Goal: Task Accomplishment & Management: Manage account settings

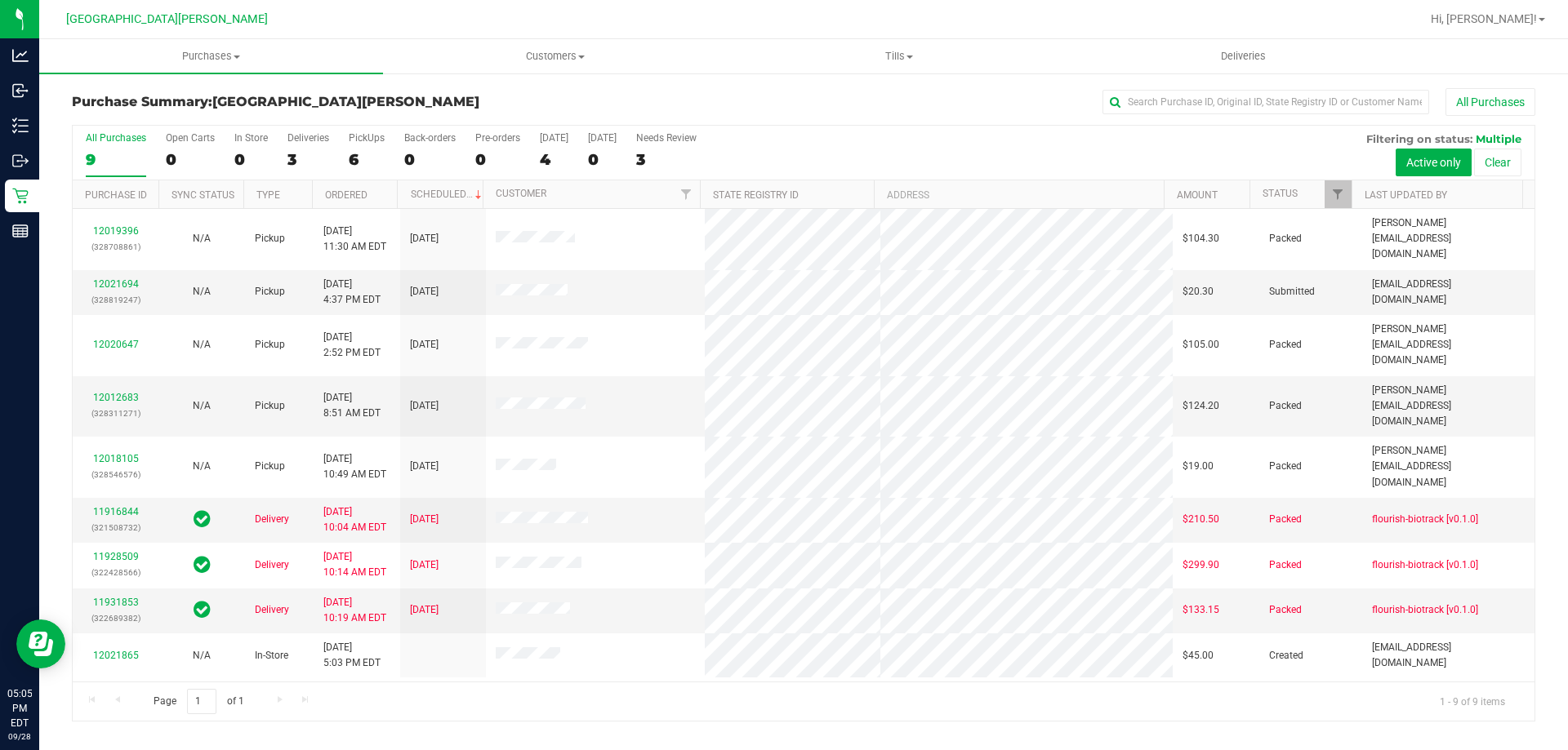
drag, startPoint x: 910, startPoint y: 127, endPoint x: 770, endPoint y: 159, distance: 143.6
click at [910, 126] on div "All Purchases 9 Open Carts 0 In Store 0 Deliveries 3 PickUps 6 Back-orders 0 Pr…" at bounding box center [803, 132] width 1461 height 13
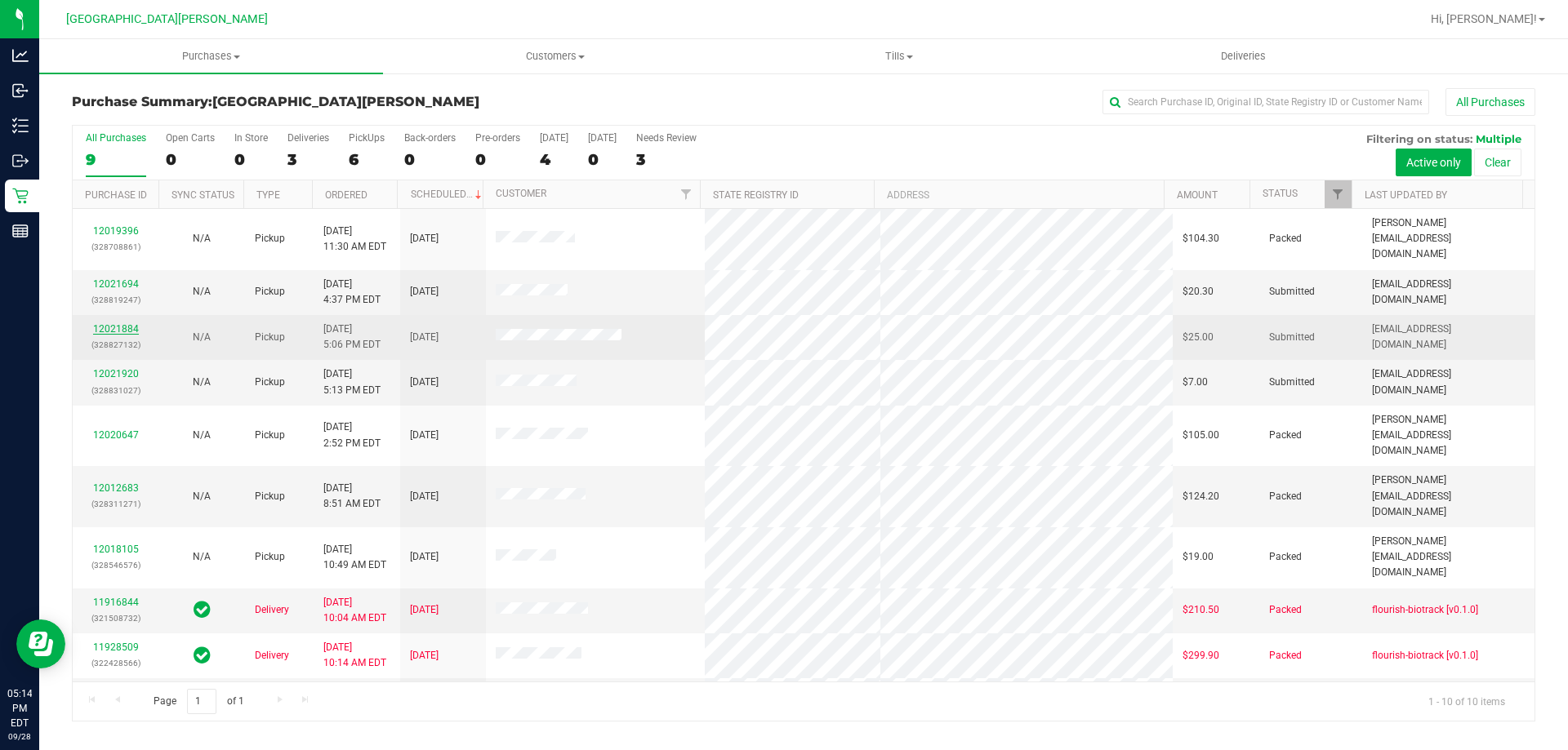
click at [112, 323] on link "12021884" at bounding box center [116, 328] width 46 height 11
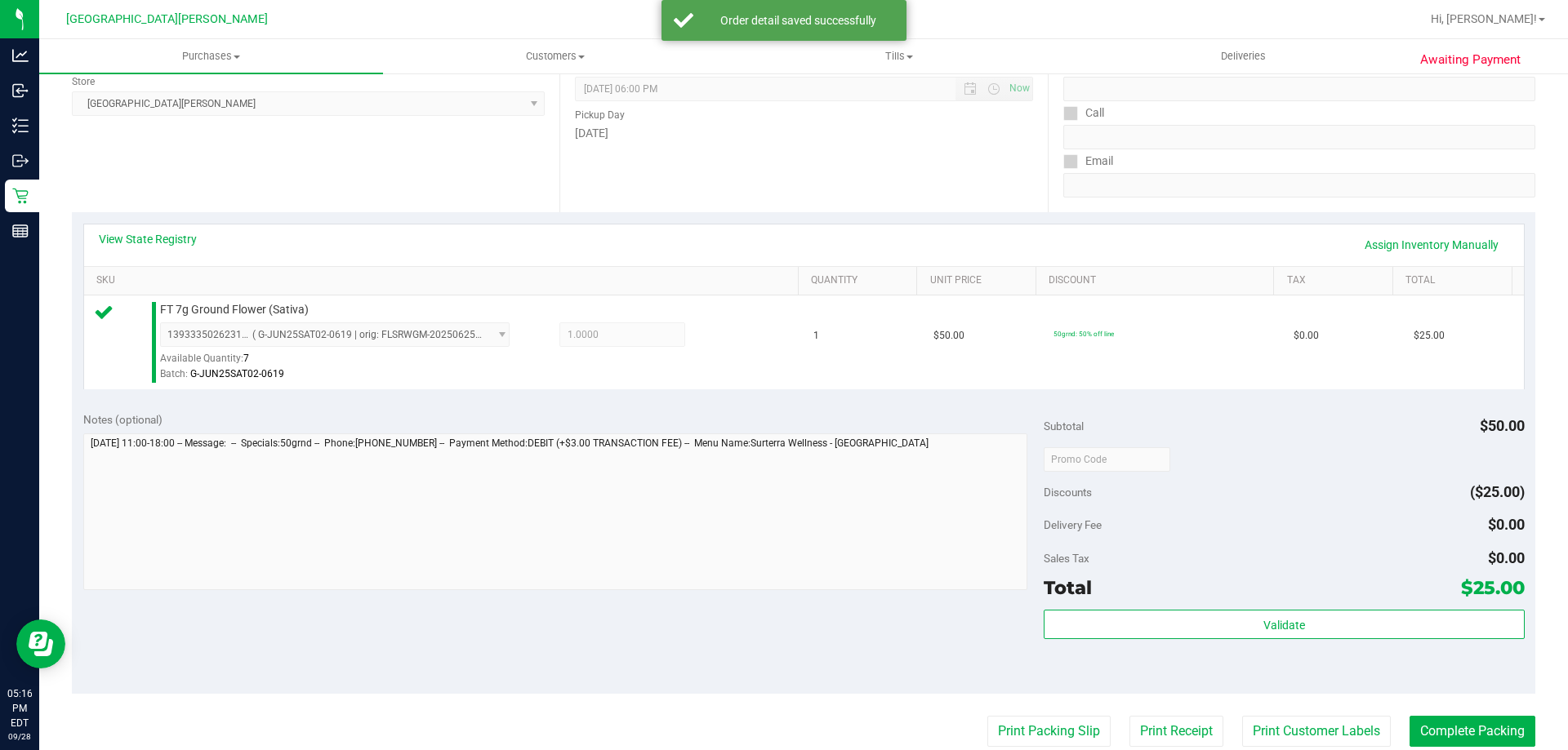
scroll to position [584, 0]
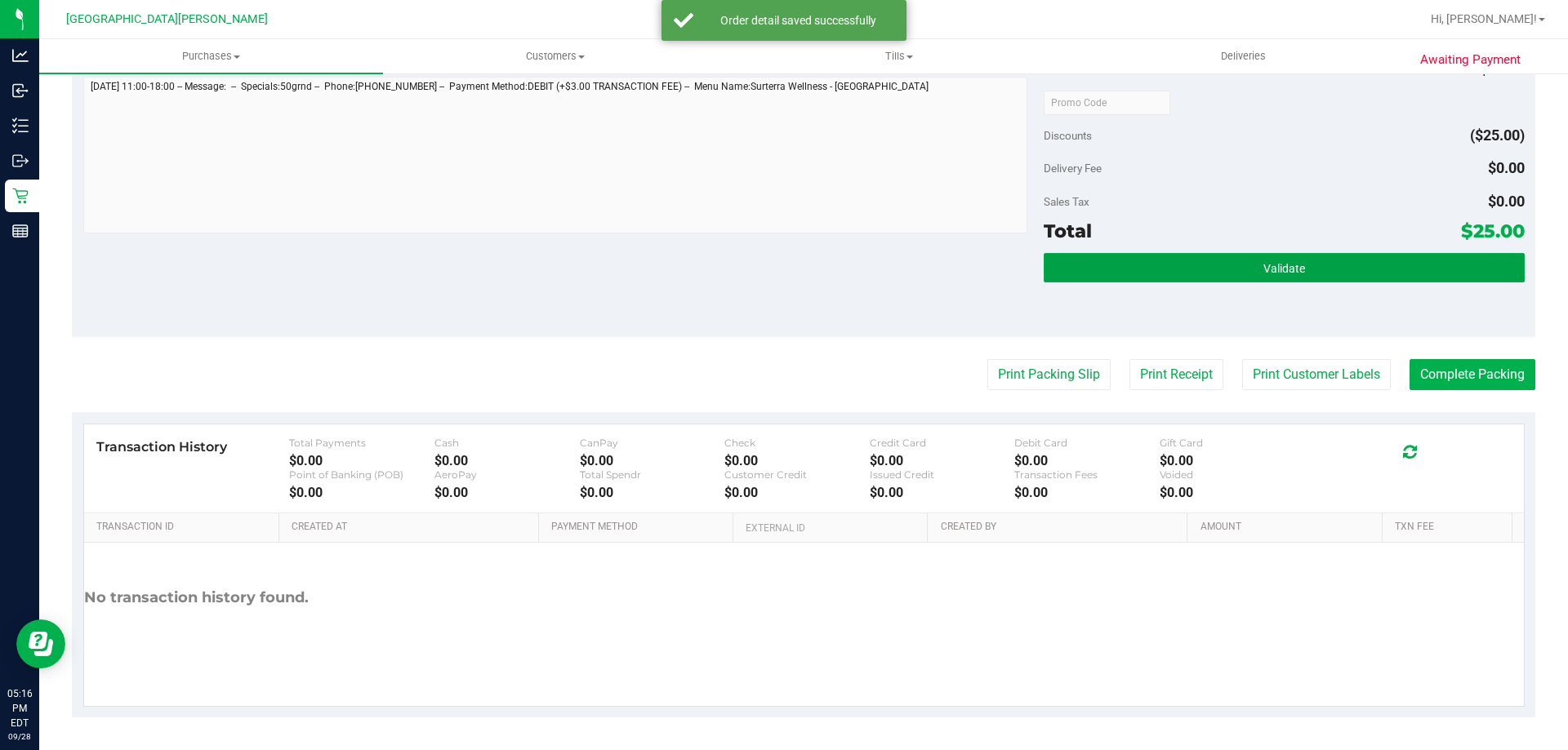
drag, startPoint x: 1280, startPoint y: 277, endPoint x: 1120, endPoint y: 319, distance: 165.4
click at [1281, 277] on button "Validate" at bounding box center [1283, 267] width 480 height 29
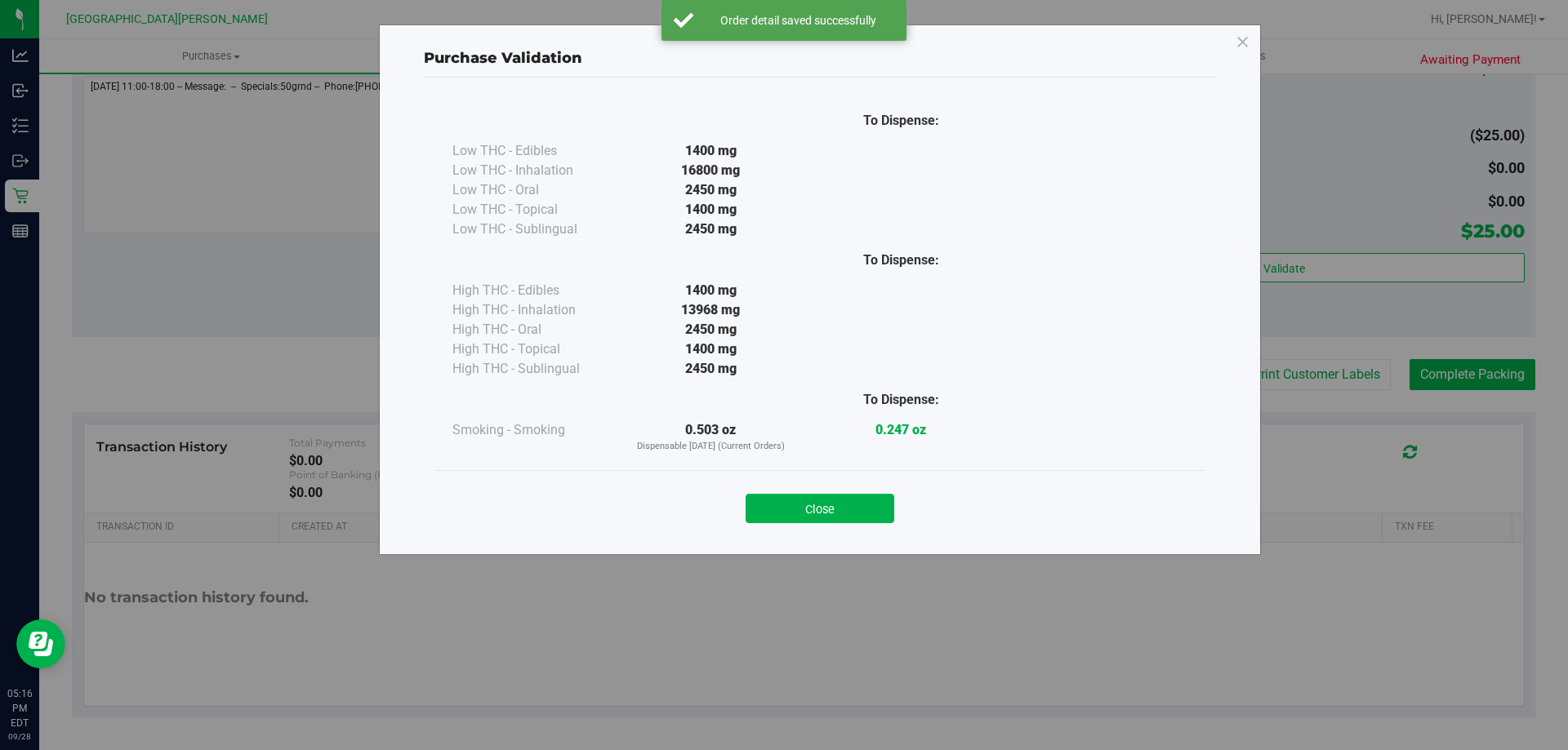
click at [839, 517] on button "Close" at bounding box center [819, 508] width 149 height 29
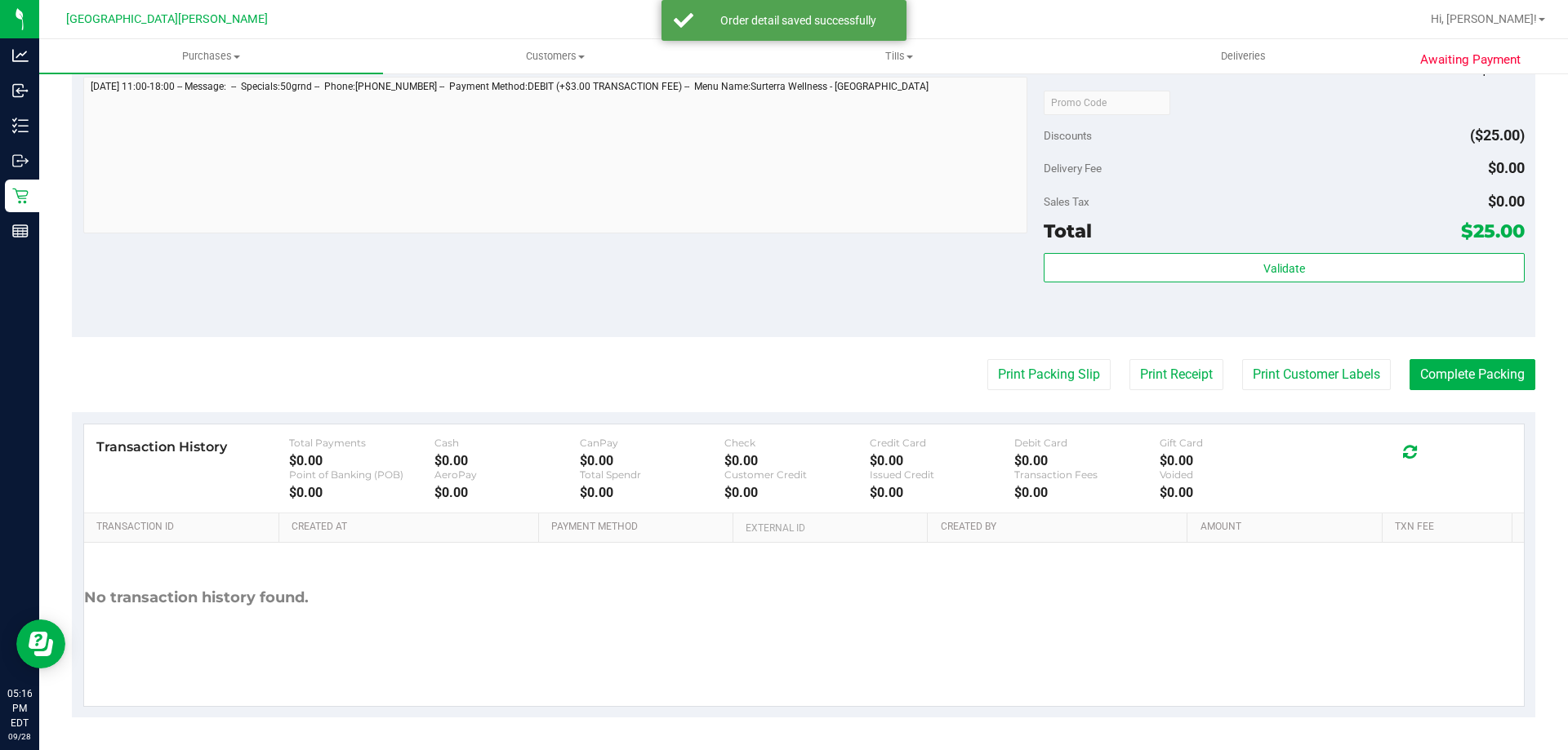
click at [1321, 358] on purchase-details "Back Edit Purchase Cancel Purchase View Profile # 12021884 BioTrack ID: - Submi…" at bounding box center [803, 110] width 1463 height 1214
click at [1295, 372] on button "Print Customer Labels" at bounding box center [1316, 374] width 149 height 31
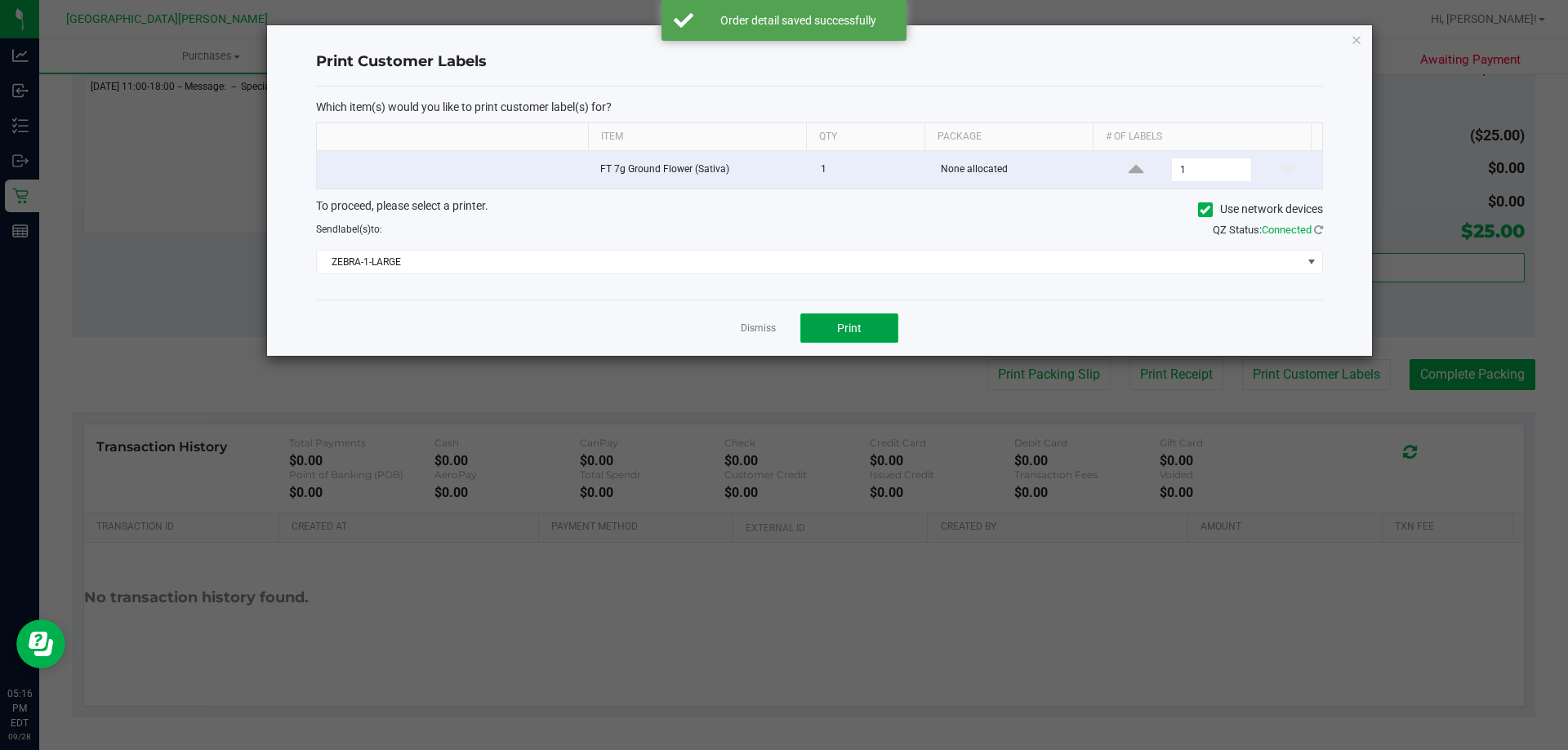
click at [876, 337] on button "Print" at bounding box center [849, 328] width 98 height 29
click at [770, 333] on link "Dismiss" at bounding box center [758, 328] width 35 height 14
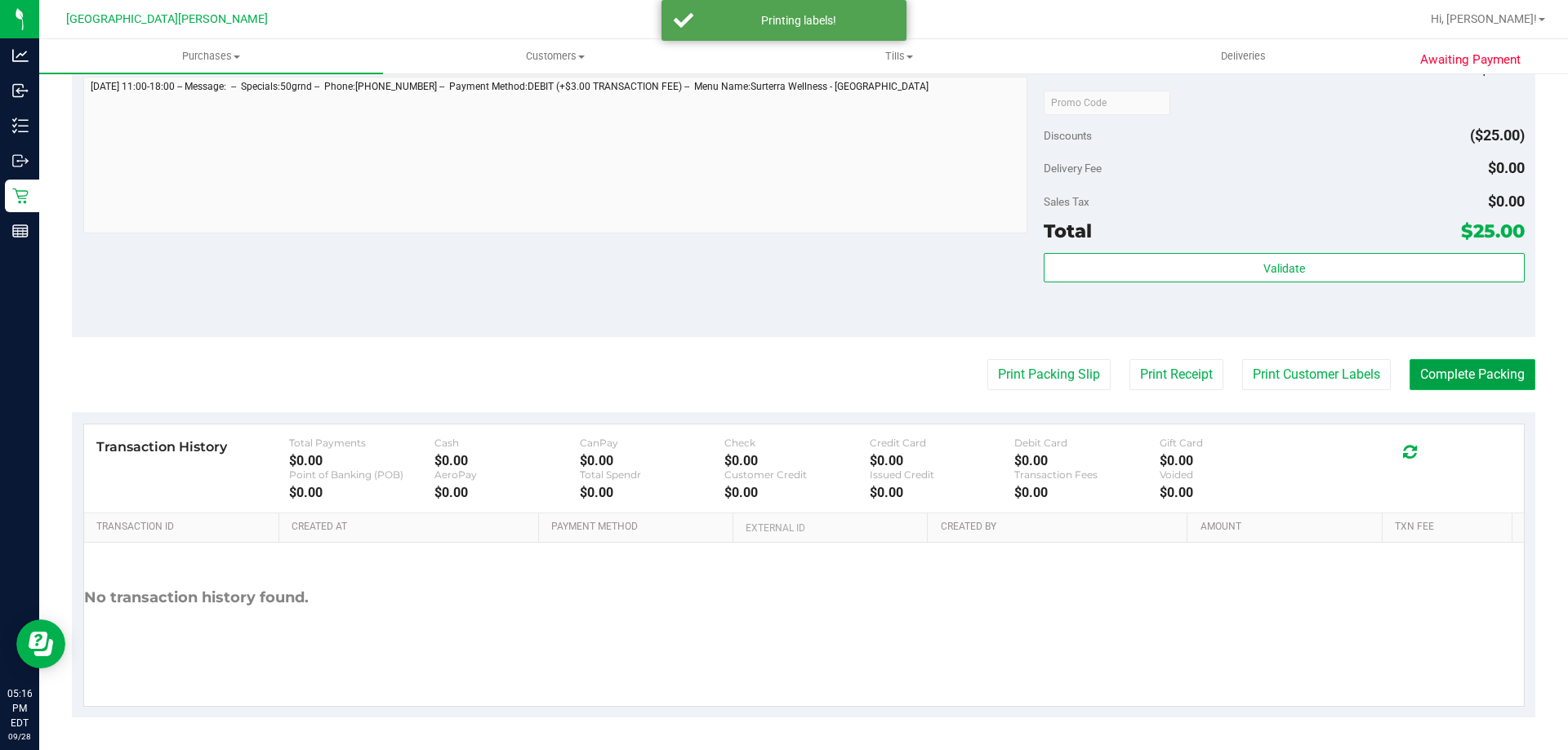
click at [1430, 376] on button "Complete Packing" at bounding box center [1471, 374] width 126 height 31
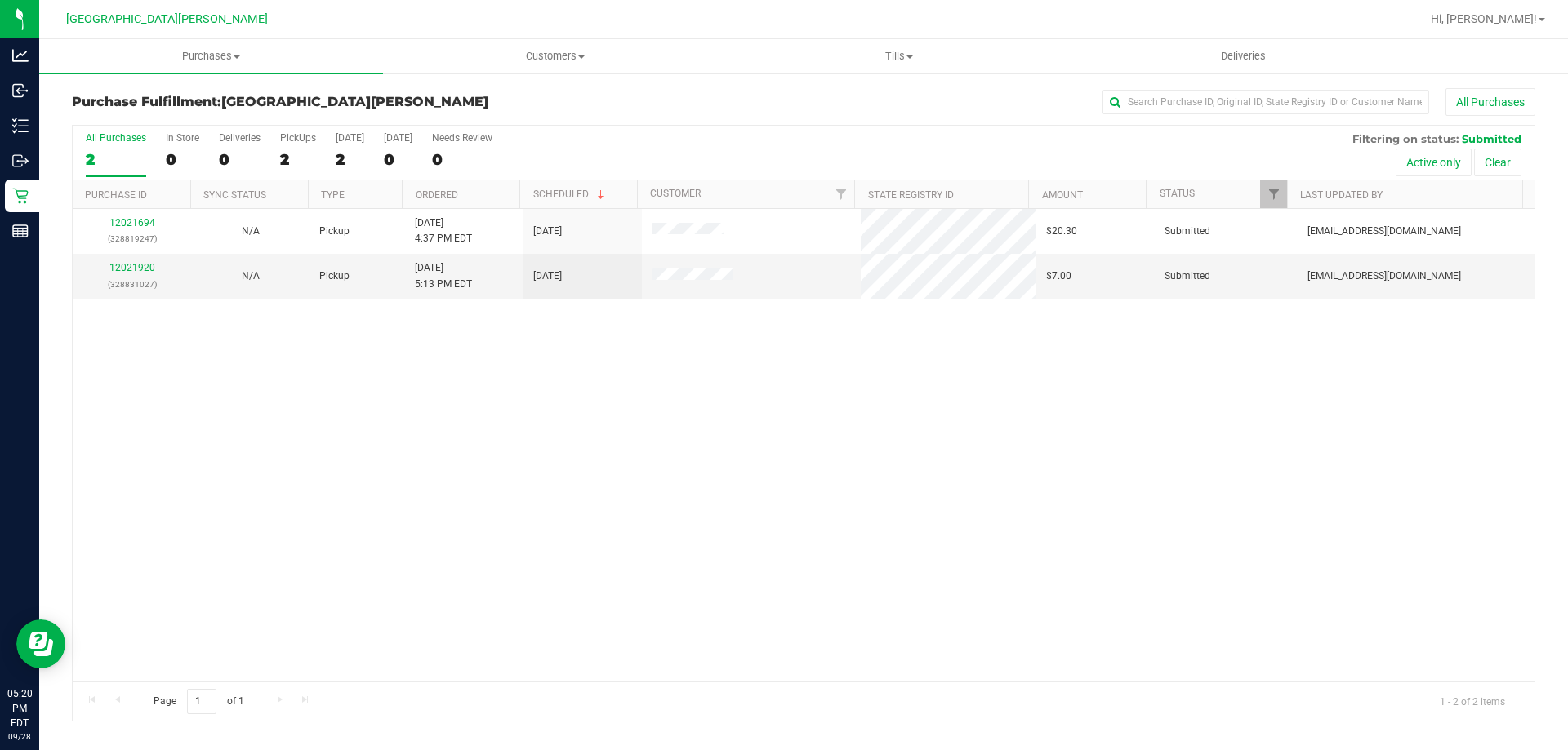
click at [1030, 489] on div "12021694 (328819247) N/A Pickup 9/28/2025 4:37 PM EDT 9/28/2025 $20.30 Submitte…" at bounding box center [803, 445] width 1461 height 472
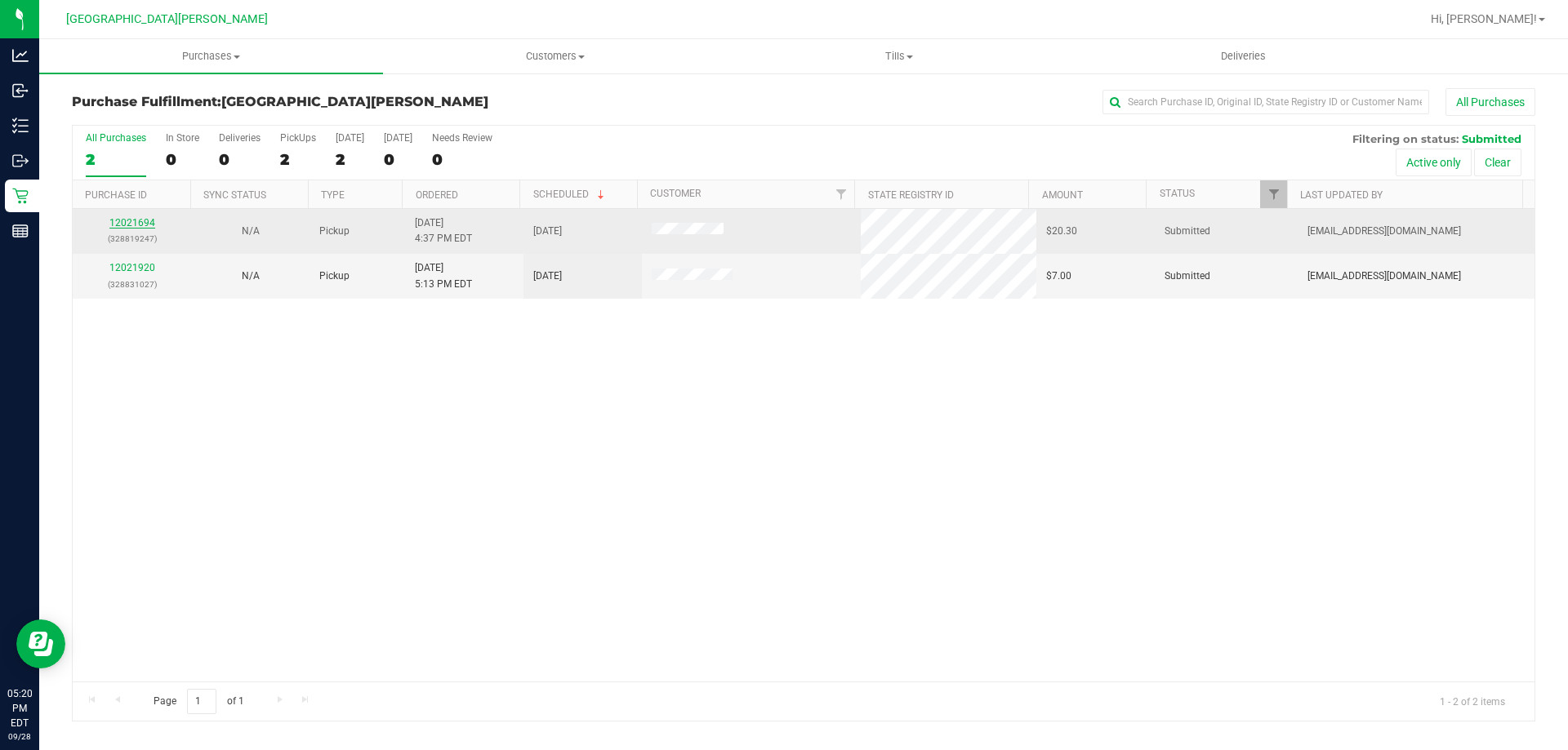
click at [139, 223] on link "12021694" at bounding box center [132, 222] width 46 height 11
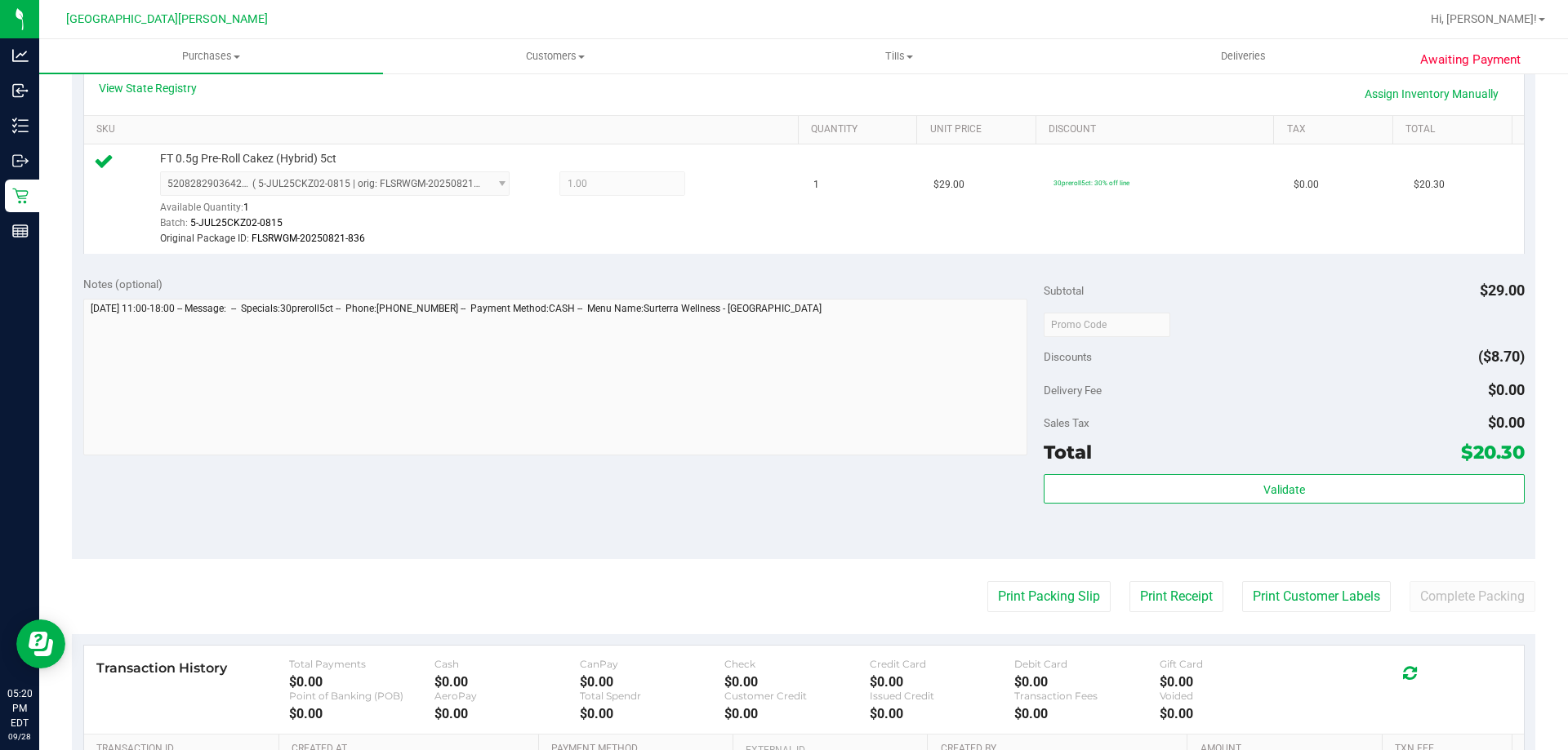
scroll to position [408, 0]
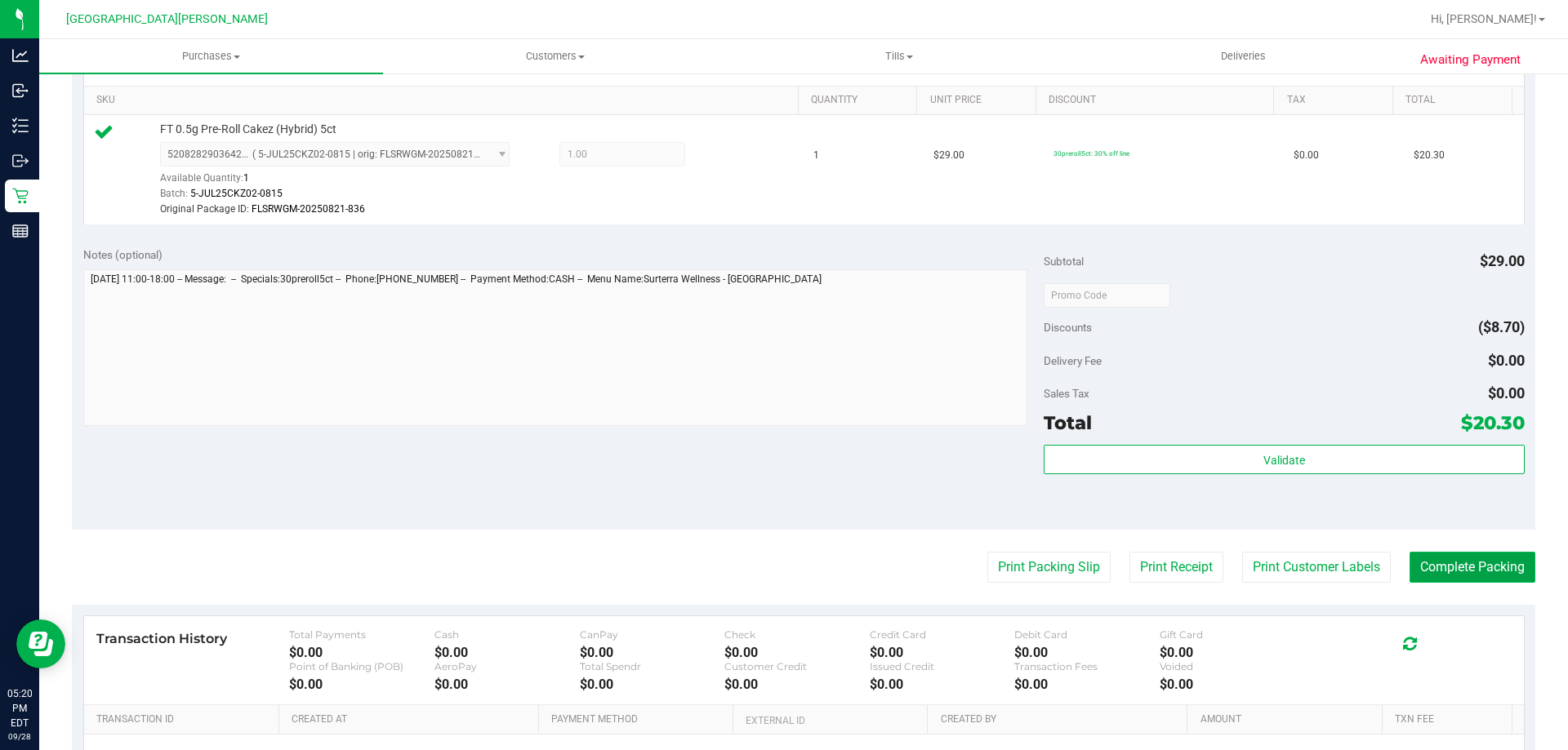
click at [1471, 571] on button "Complete Packing" at bounding box center [1471, 567] width 126 height 31
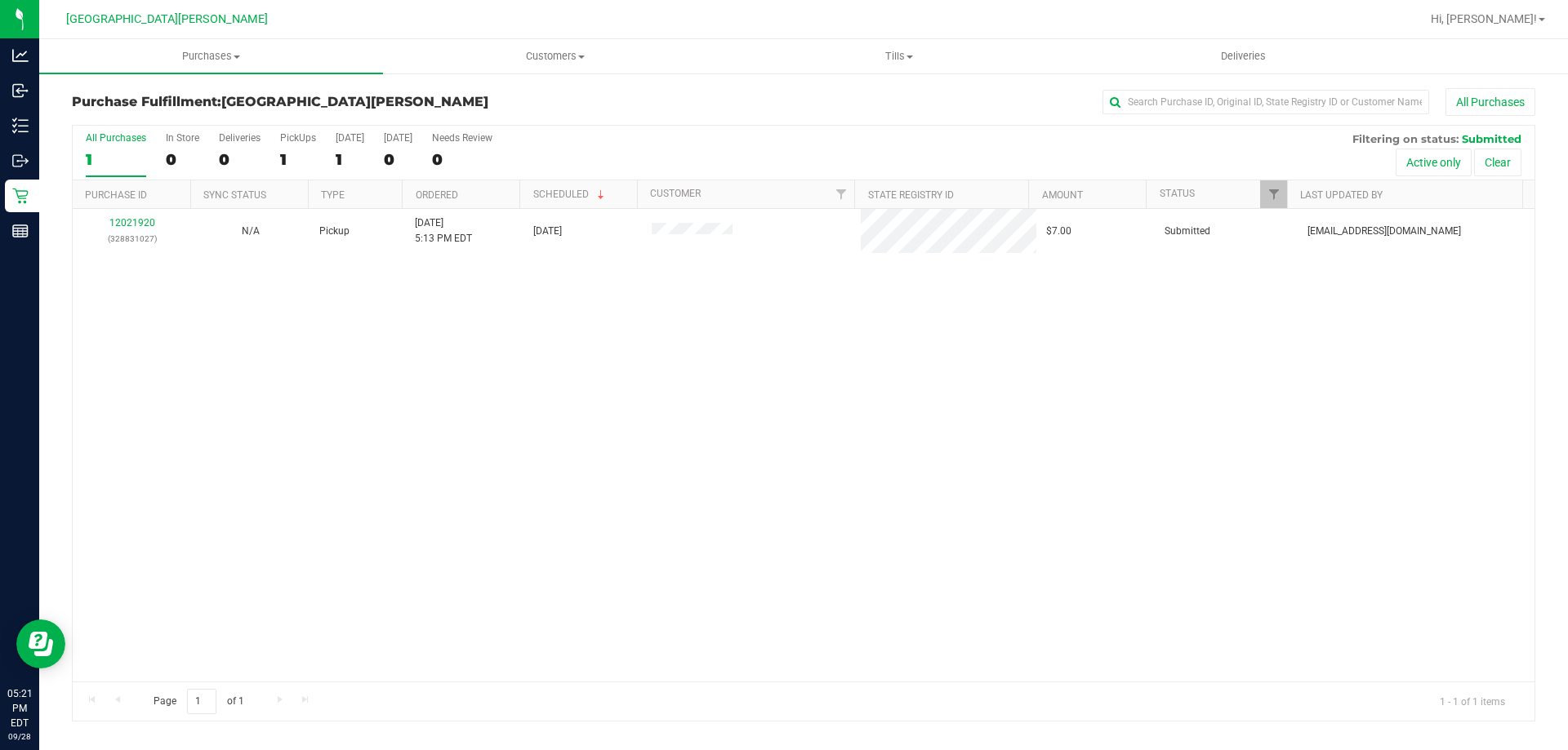
drag, startPoint x: 942, startPoint y: 299, endPoint x: 954, endPoint y: 306, distance: 13.9
click at [948, 302] on div "12021920 (328831027) N/A Pickup 9/28/2025 5:13 PM EDT 9/28/2025 $7.00 Submitted…" at bounding box center [803, 445] width 1461 height 472
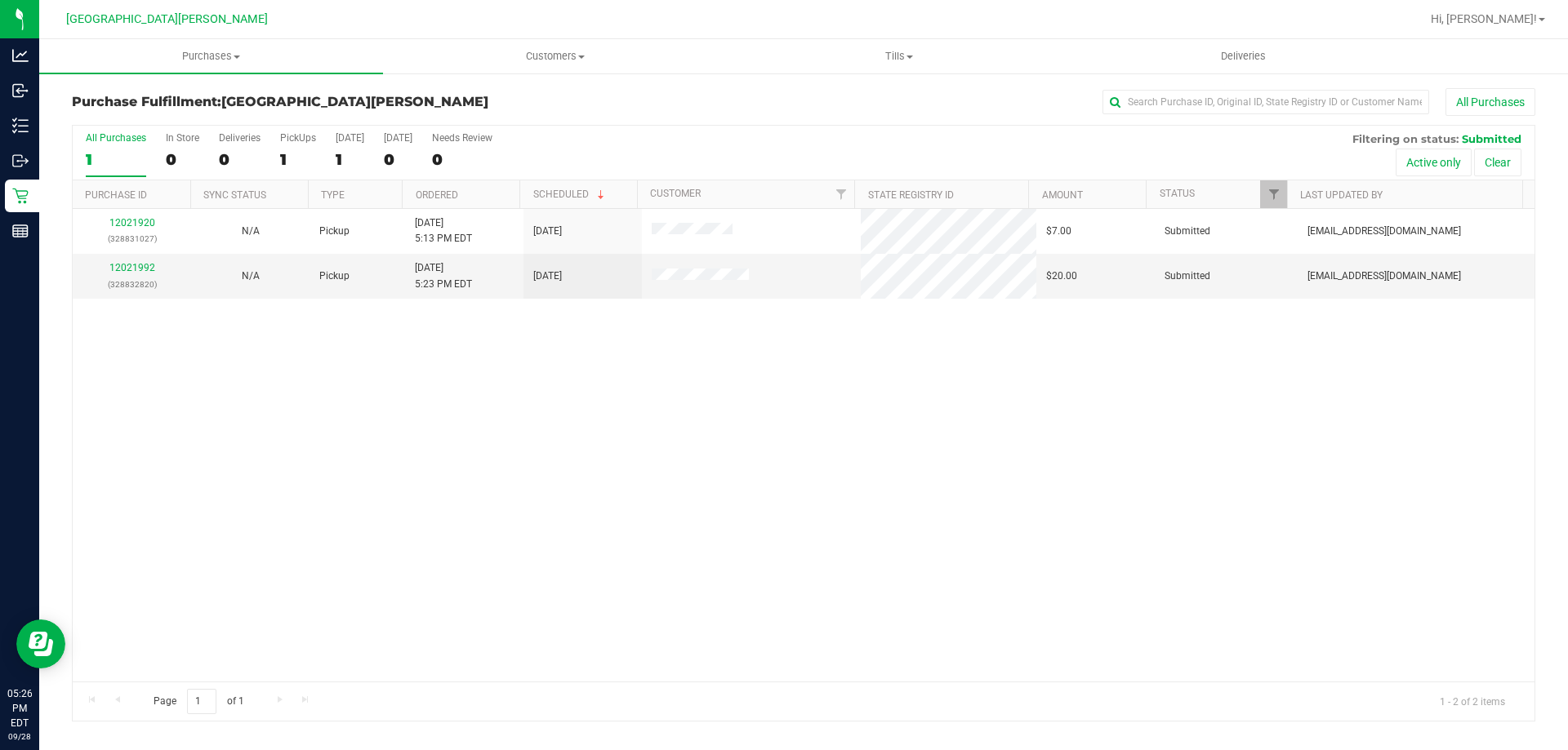
click at [946, 435] on div "12021920 (328831027) N/A Pickup 9/28/2025 5:13 PM EDT 9/28/2025 $7.00 Submitted…" at bounding box center [803, 445] width 1461 height 472
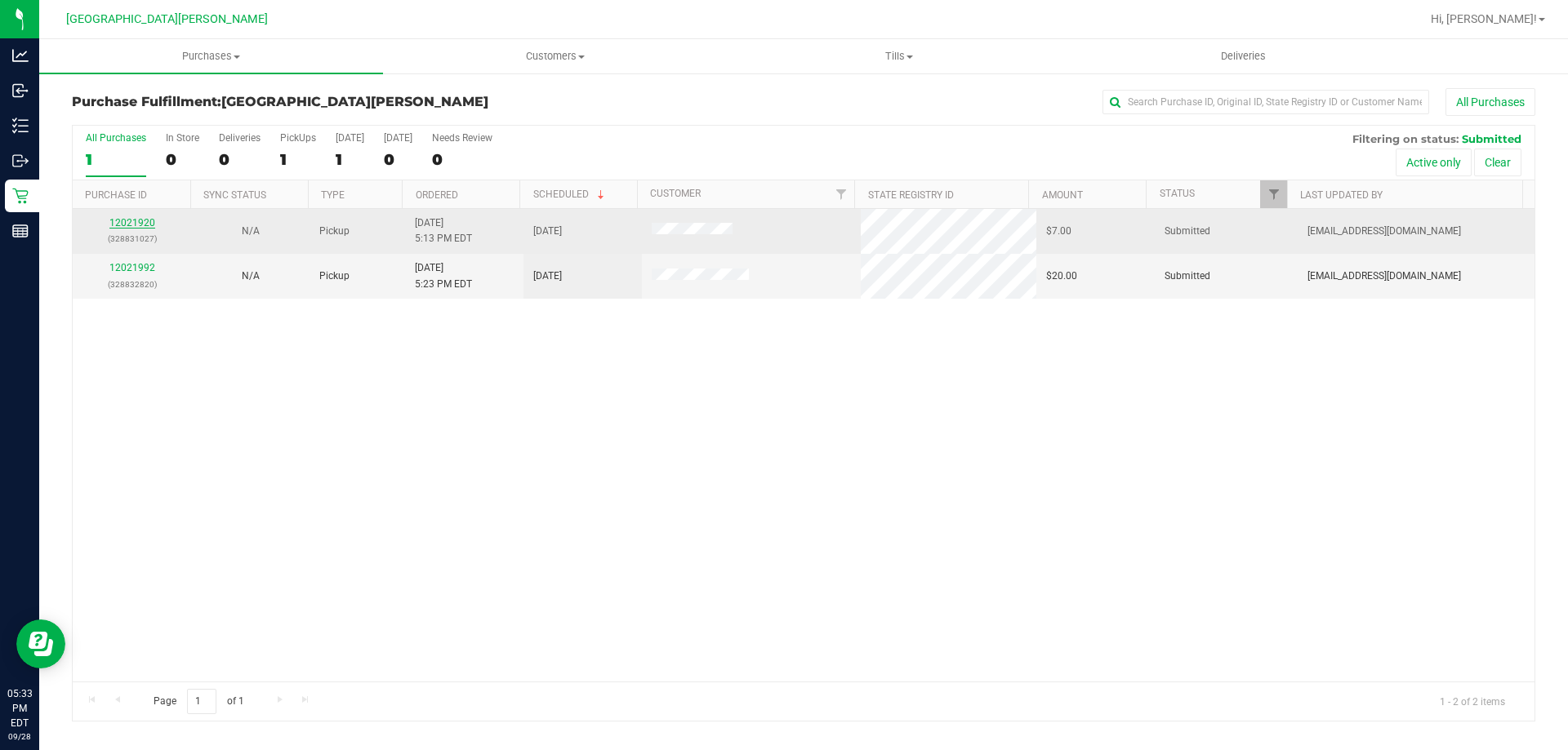
click at [151, 220] on link "12021920" at bounding box center [132, 222] width 46 height 11
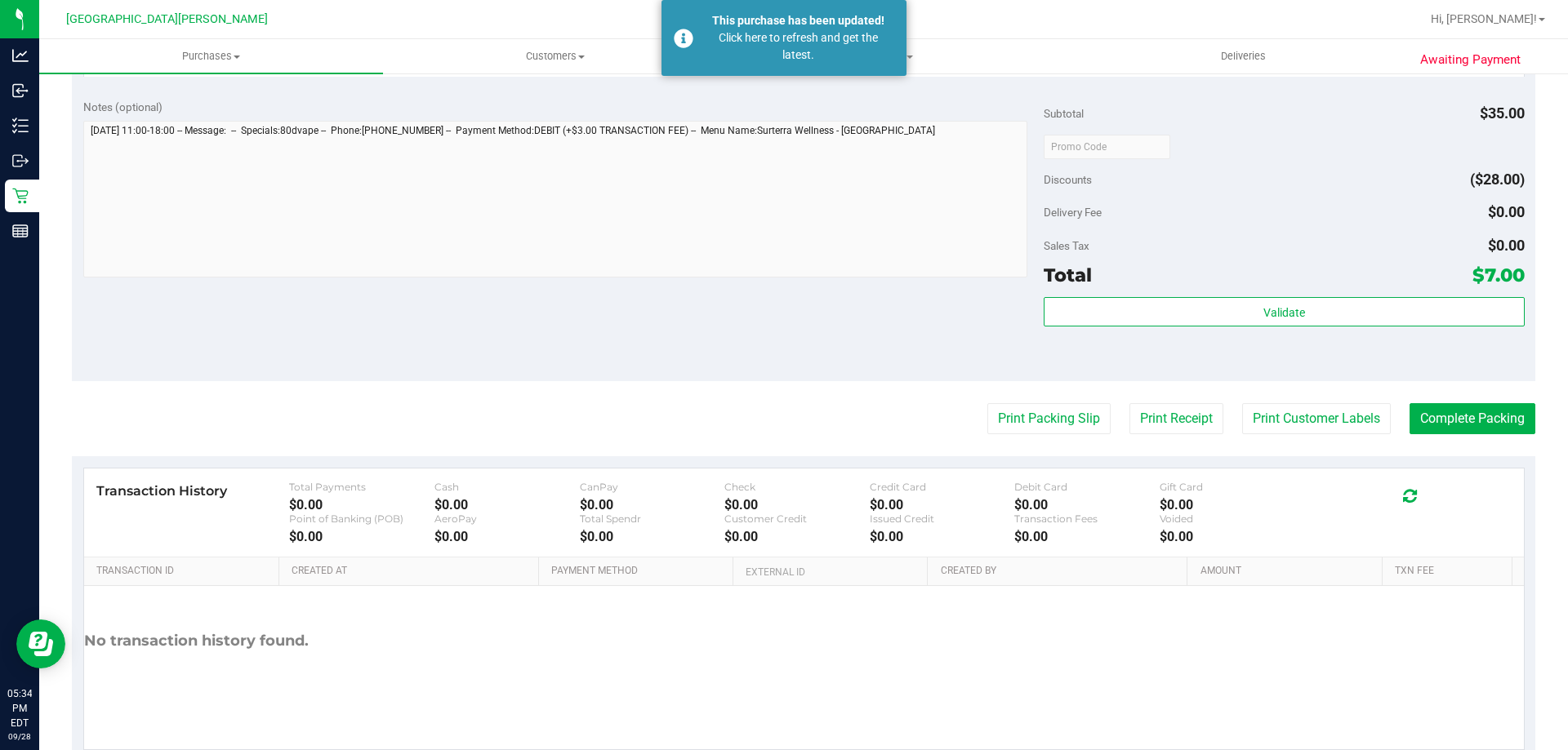
scroll to position [546, 0]
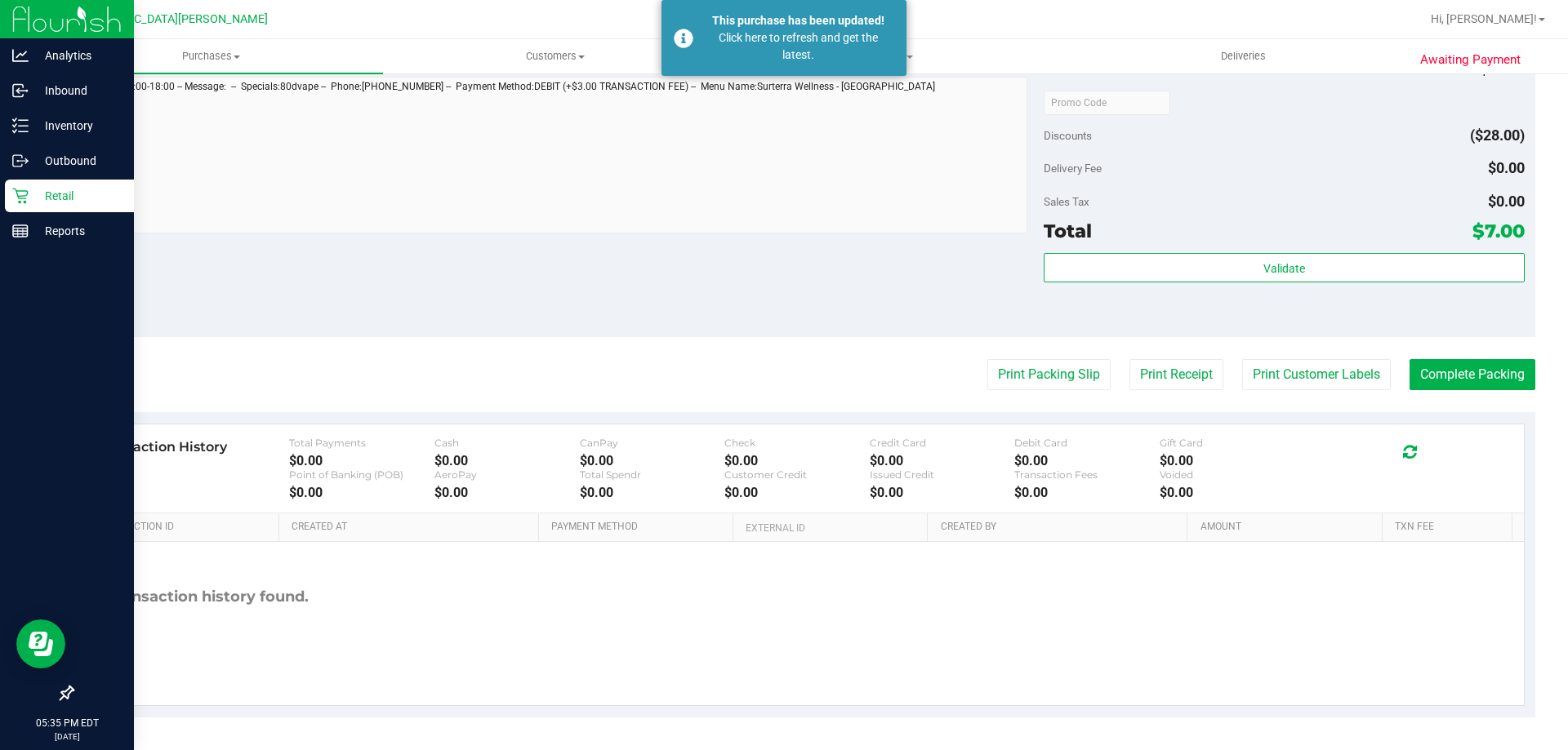
click at [56, 189] on p "Retail" at bounding box center [77, 196] width 98 height 20
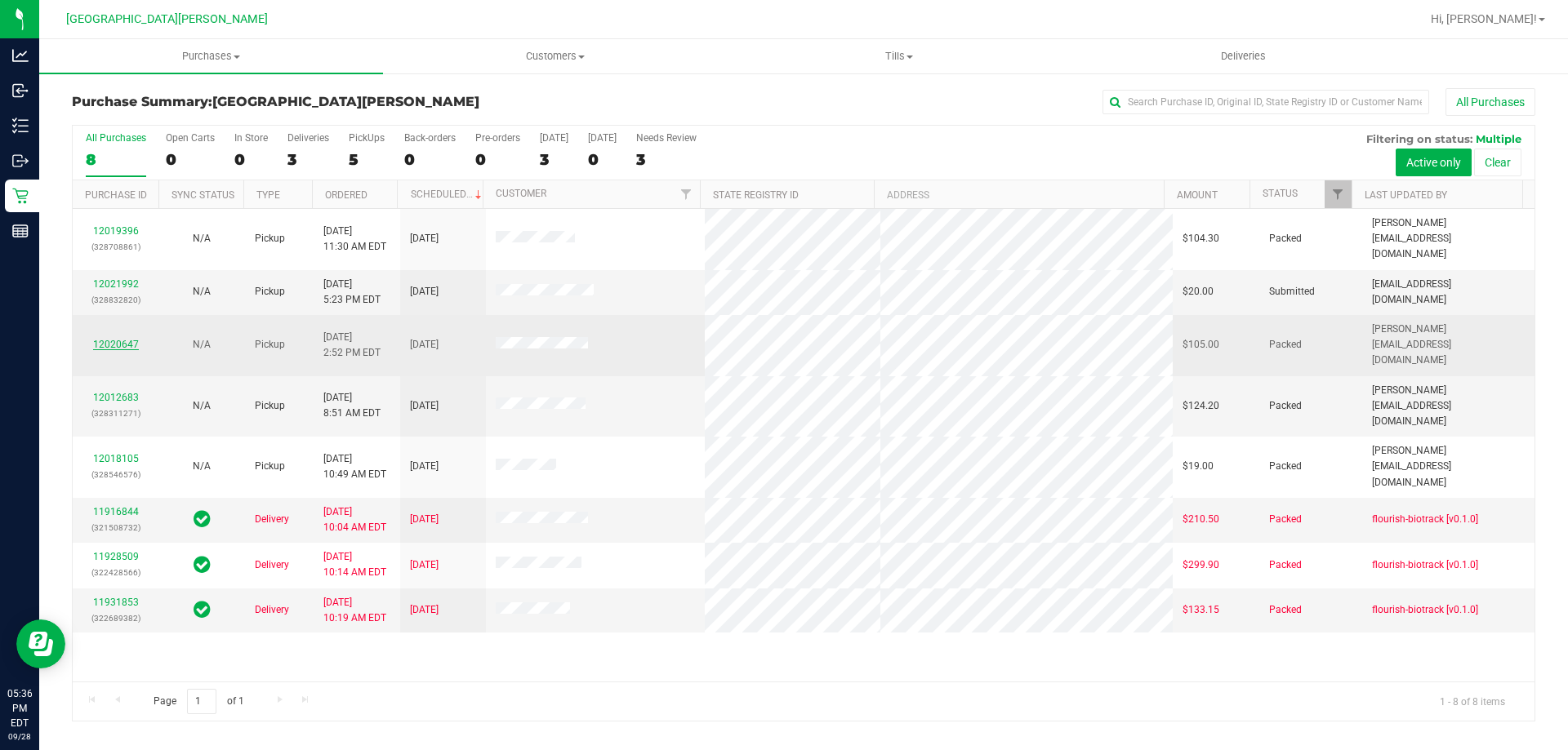
click at [126, 339] on link "12020647" at bounding box center [116, 344] width 46 height 11
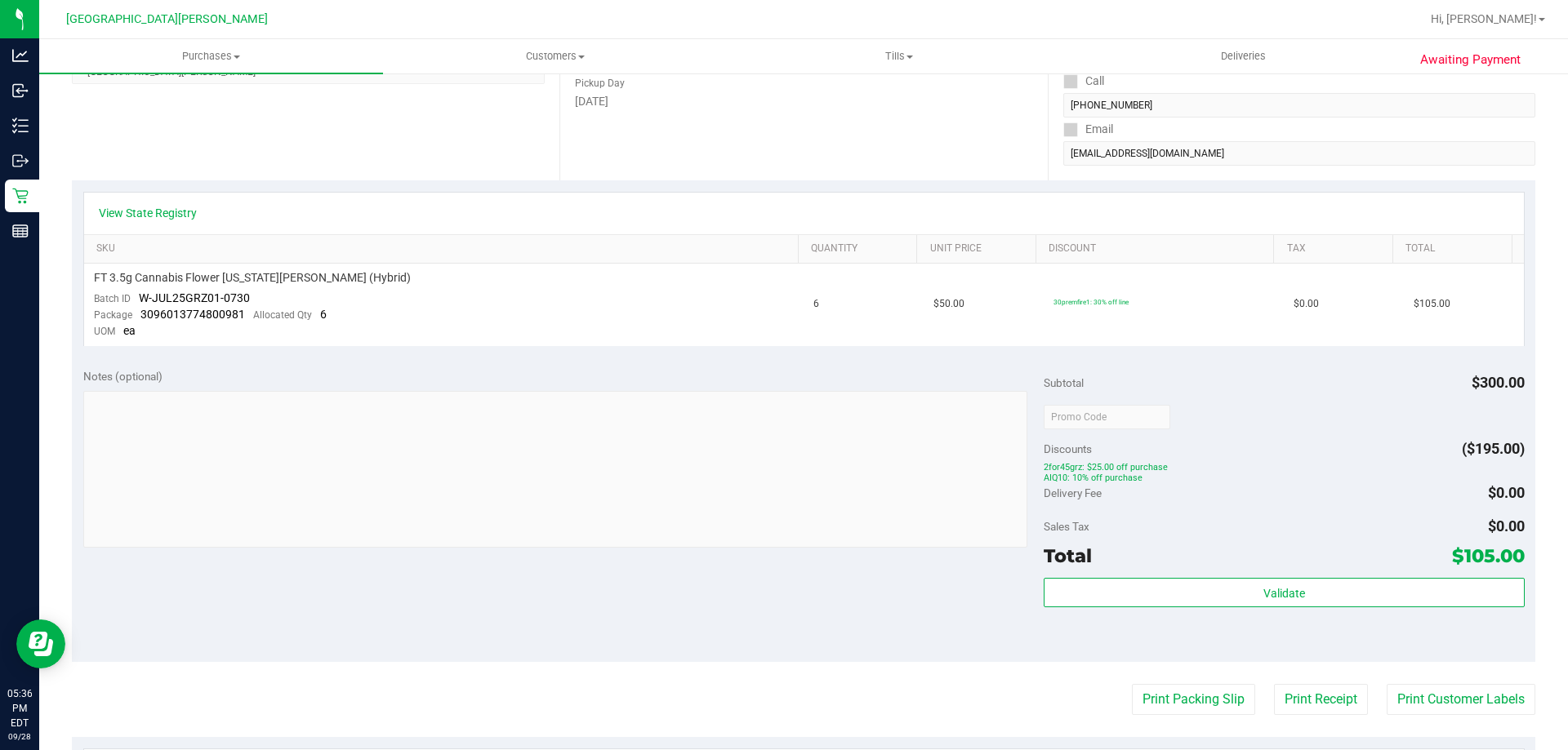
scroll to position [326, 0]
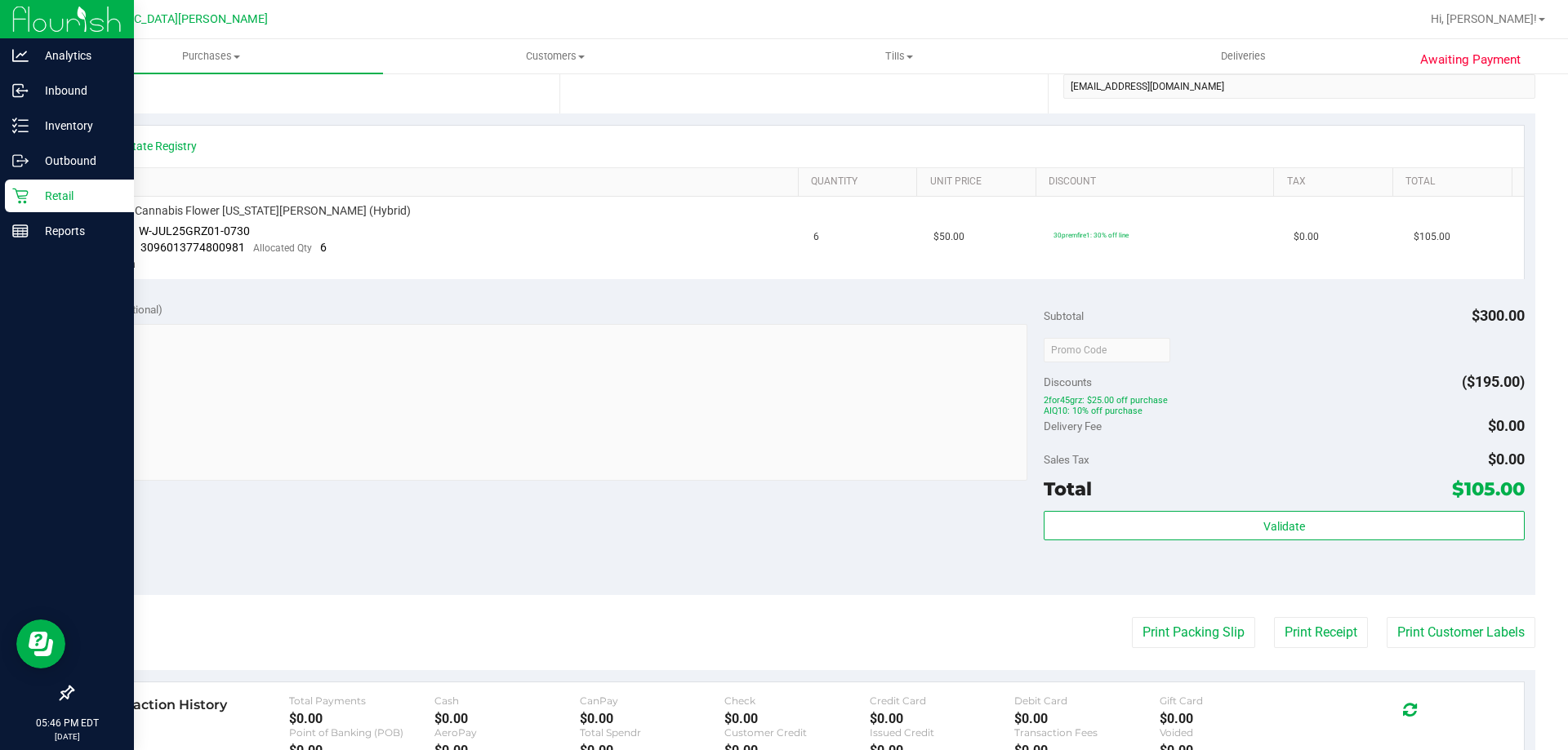
click at [75, 197] on p "Retail" at bounding box center [77, 196] width 98 height 20
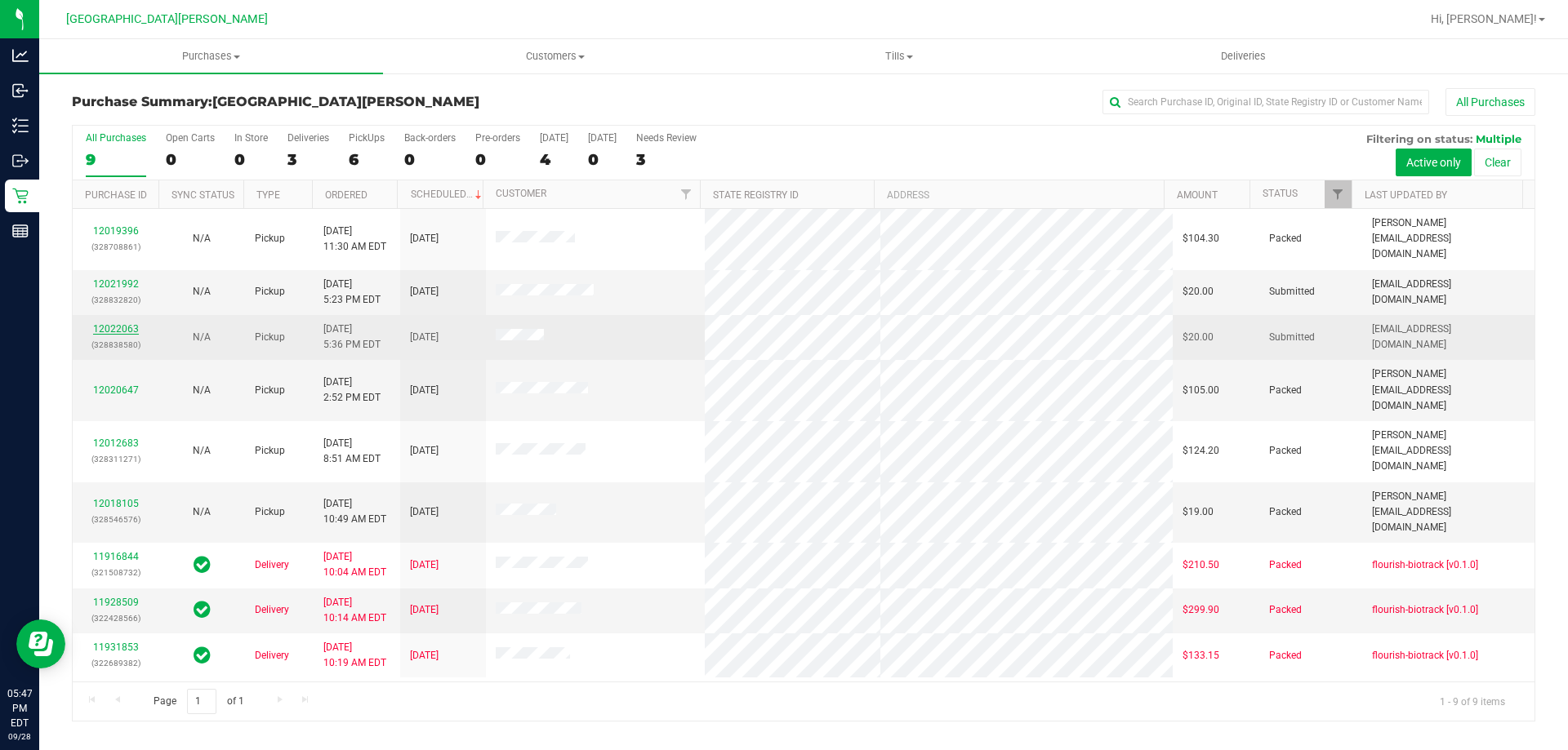
click at [132, 323] on link "12022063" at bounding box center [116, 328] width 46 height 11
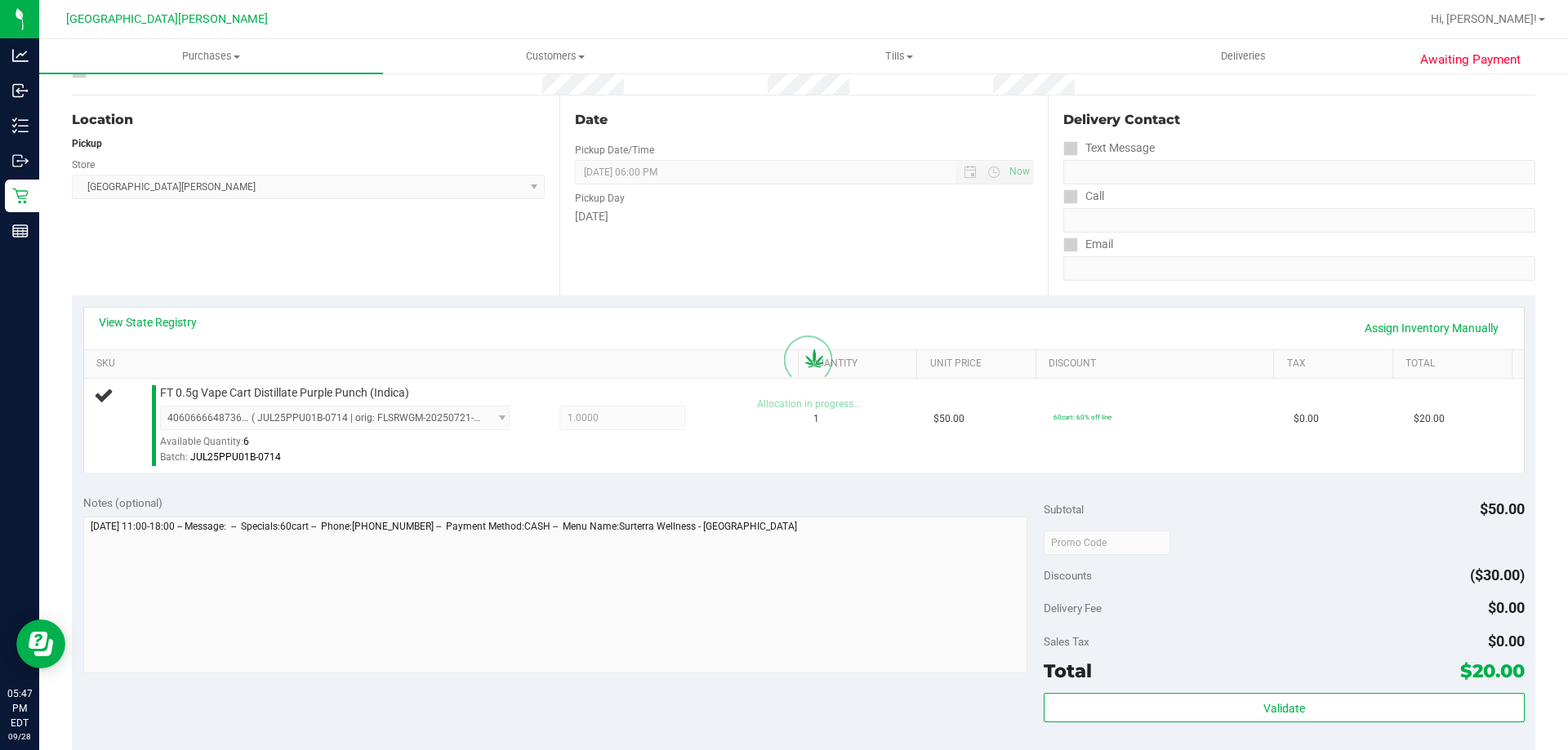
scroll to position [326, 0]
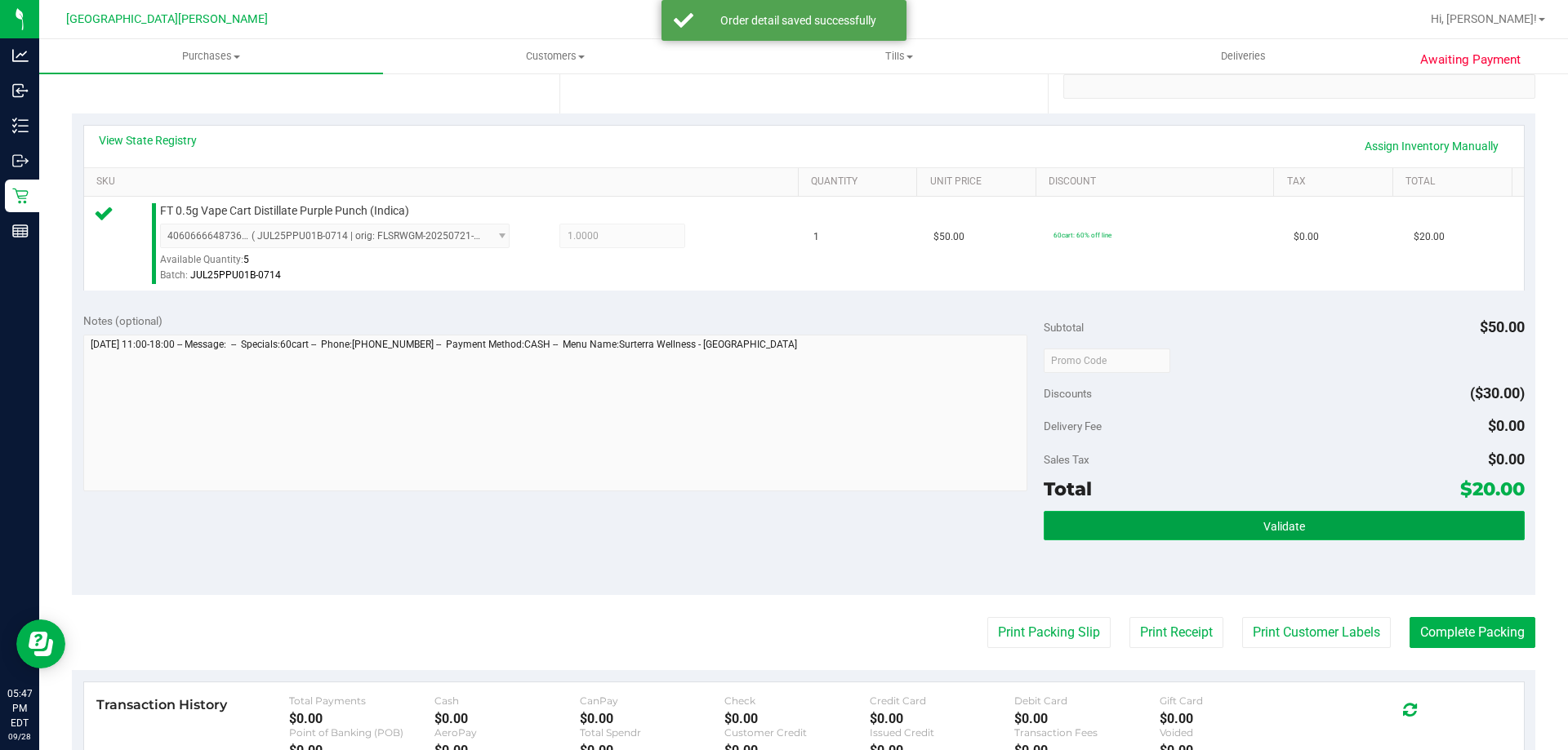
click at [1286, 538] on button "Validate" at bounding box center [1283, 525] width 480 height 29
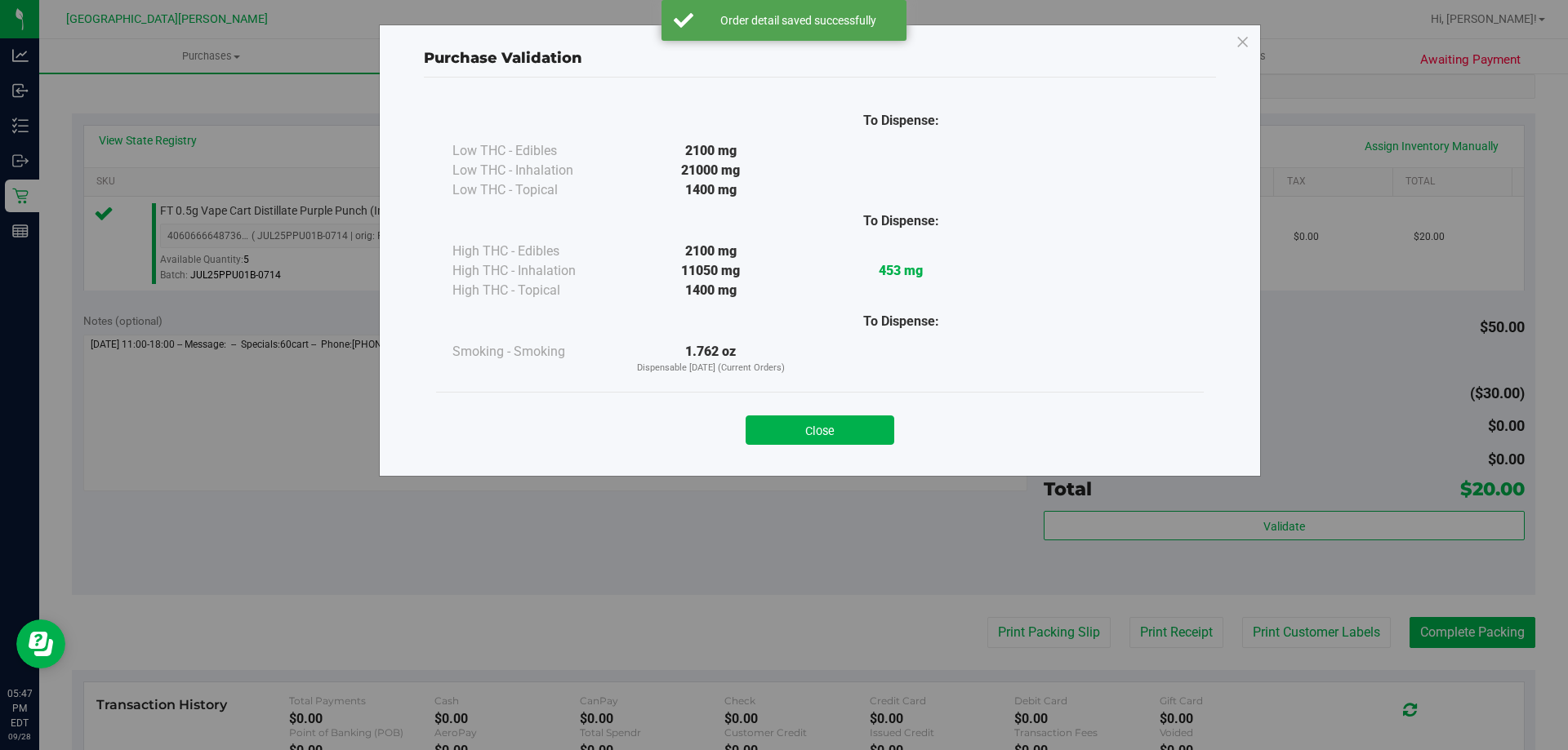
click at [1285, 631] on div "Purchase Validation To Dispense: Low THC - Edibles 2100 mg" at bounding box center [790, 375] width 1580 height 750
click at [876, 434] on button "Close" at bounding box center [819, 430] width 149 height 29
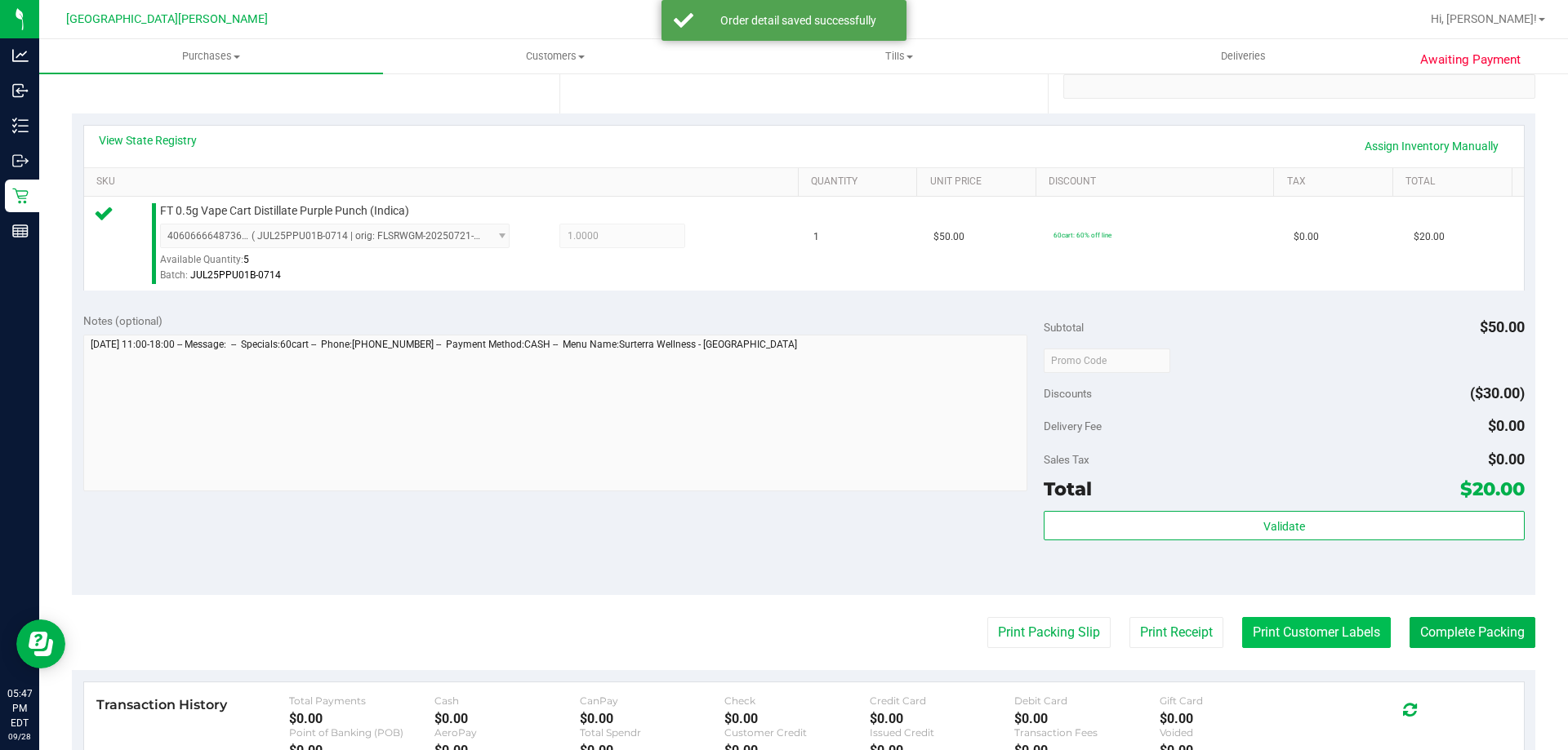
click at [1301, 630] on button "Print Customer Labels" at bounding box center [1316, 632] width 149 height 31
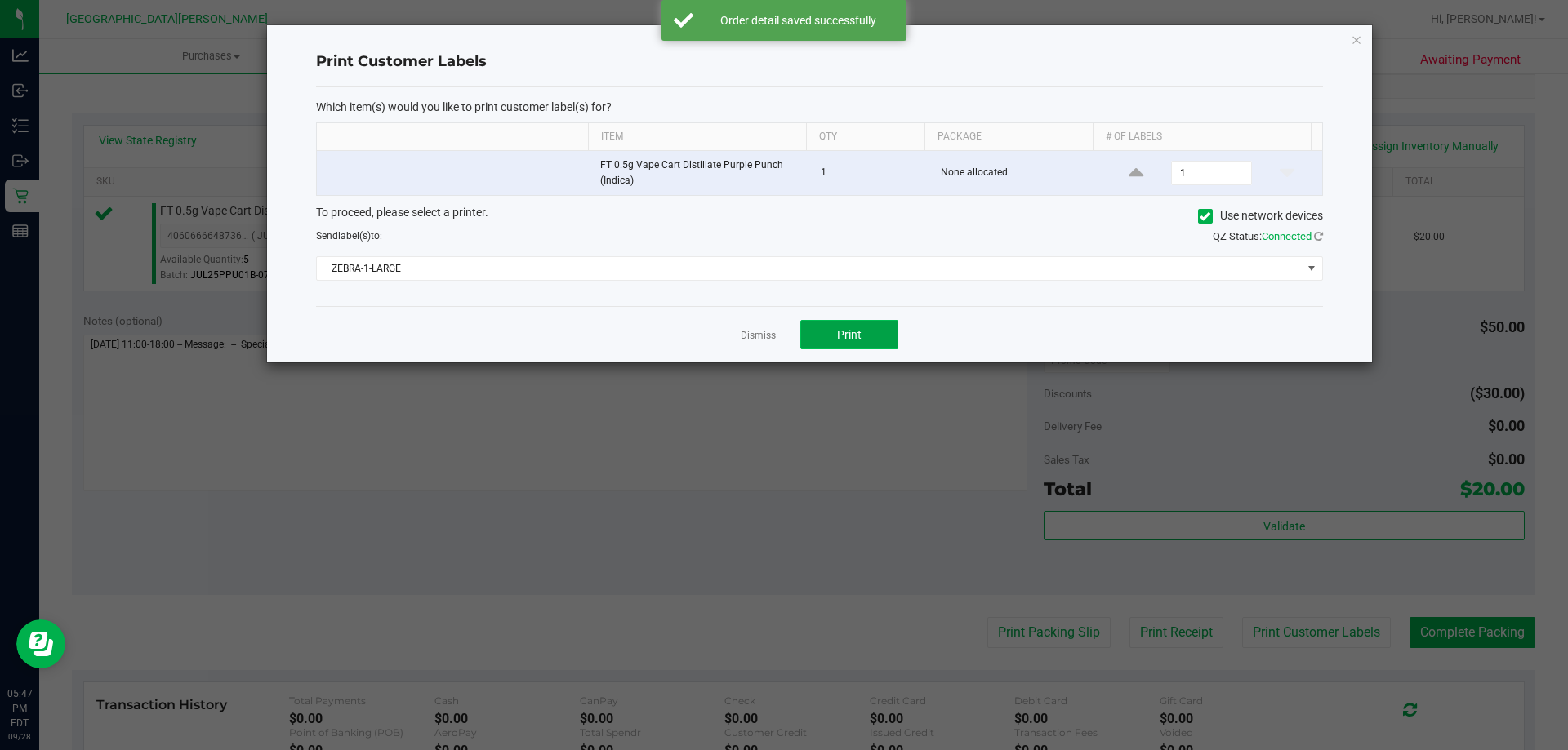
click at [831, 343] on button "Print" at bounding box center [849, 335] width 98 height 29
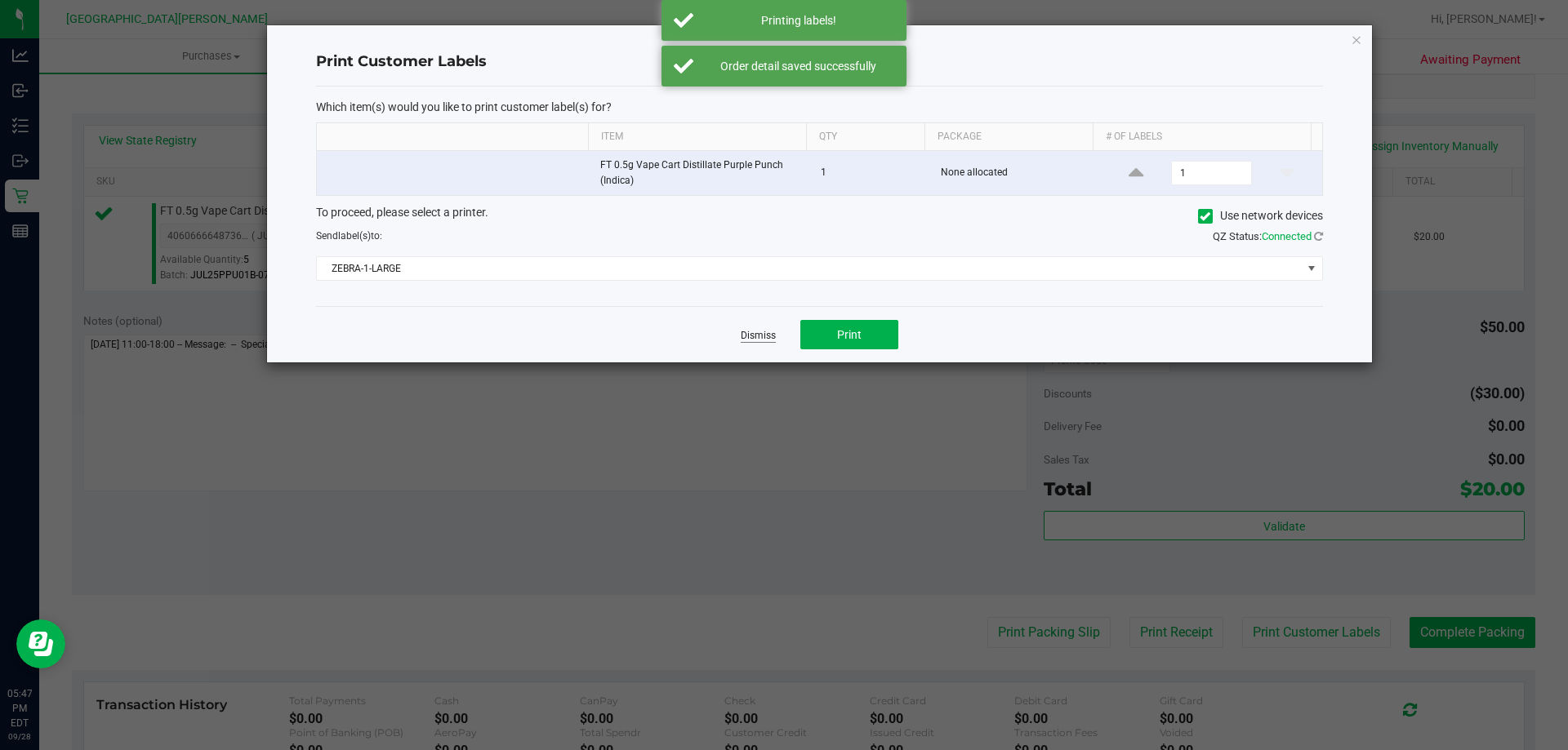
click at [755, 332] on link "Dismiss" at bounding box center [758, 336] width 35 height 14
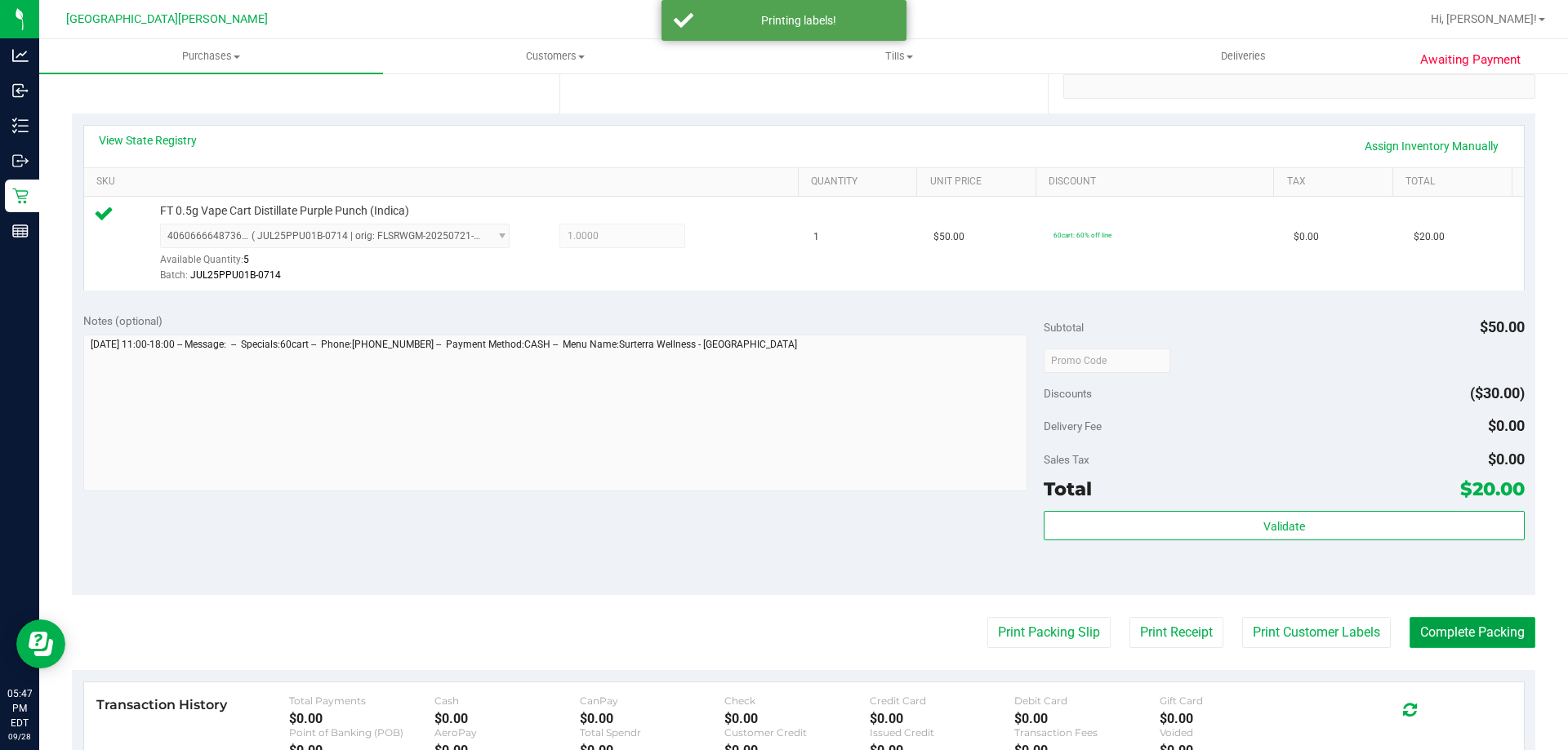
click at [1409, 628] on button "Complete Packing" at bounding box center [1471, 632] width 126 height 31
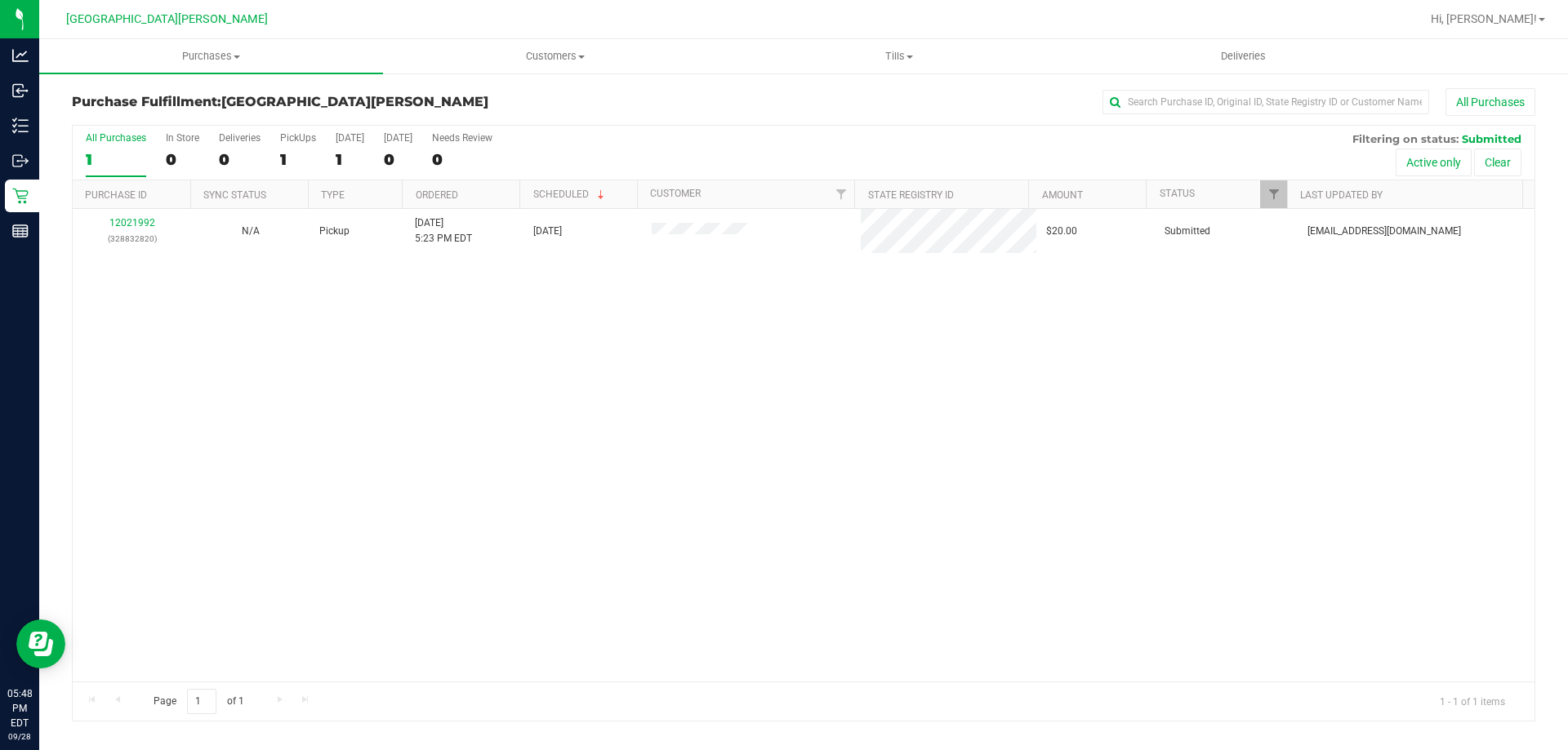
click at [1086, 444] on div "12021992 (328832820) N/A Pickup 9/28/2025 5:23 PM EDT 9/28/2025 $20.00 Submitte…" at bounding box center [803, 445] width 1461 height 472
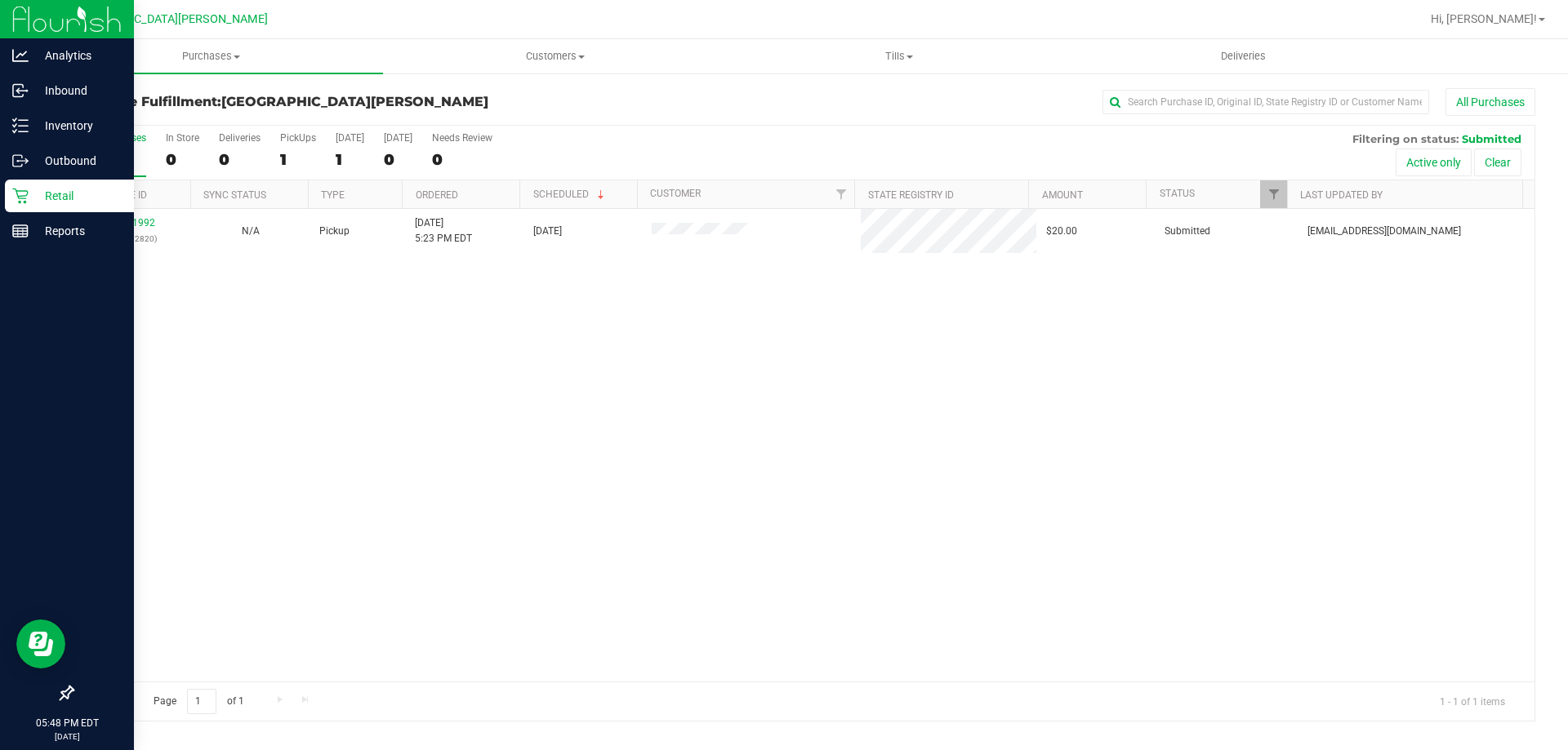
click at [33, 197] on p "Retail" at bounding box center [77, 196] width 98 height 20
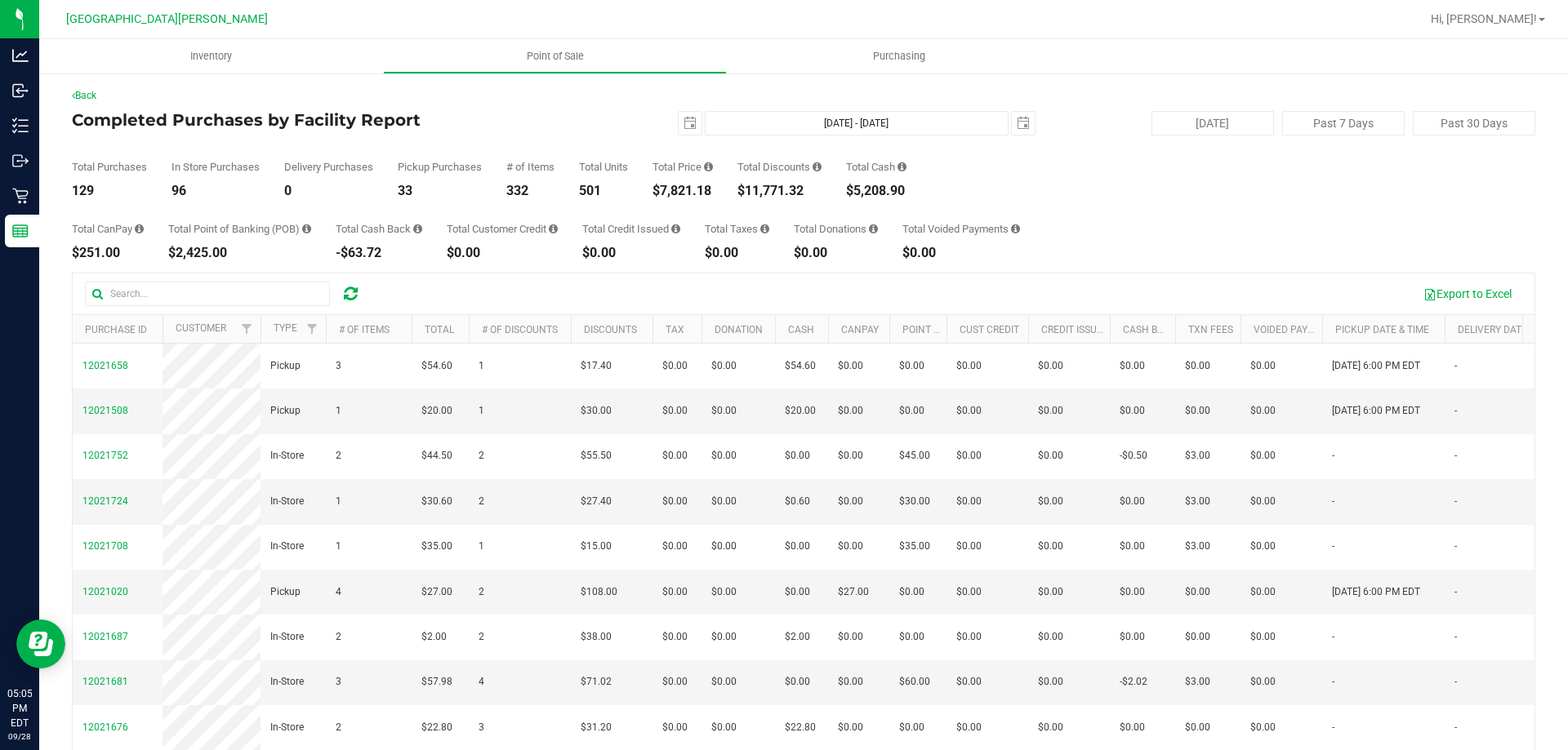
click at [672, 188] on div "$7,821.18" at bounding box center [682, 190] width 61 height 13
copy div "7,821.18"
click at [1208, 193] on div "Total Purchases 129 In Store Purchases 96 Delivery Purchases 0 Pickup Purchases…" at bounding box center [803, 167] width 1463 height 62
click at [1196, 209] on div "Total CanPay $266.00 Total Point of Banking (POB) $2,500.00 Total Cash Back -$6…" at bounding box center [803, 228] width 1463 height 62
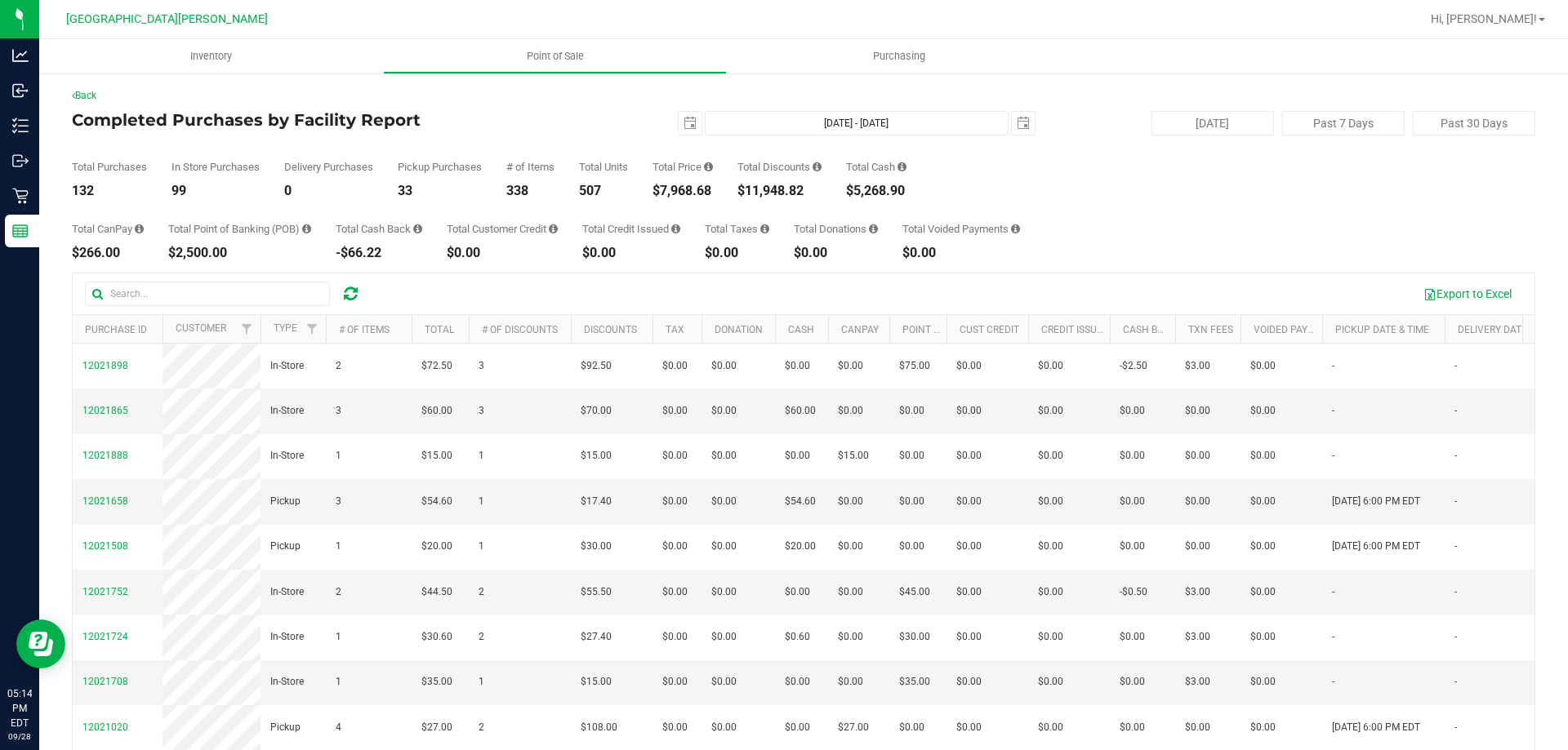
drag, startPoint x: 1202, startPoint y: 248, endPoint x: 761, endPoint y: 248, distance: 441.0
click at [1202, 248] on div "Total CanPay $266.00 Total Point of Banking (POB) $2,500.00 Total Cash Back -$6…" at bounding box center [803, 228] width 1463 height 62
